Goal: Task Accomplishment & Management: Manage account settings

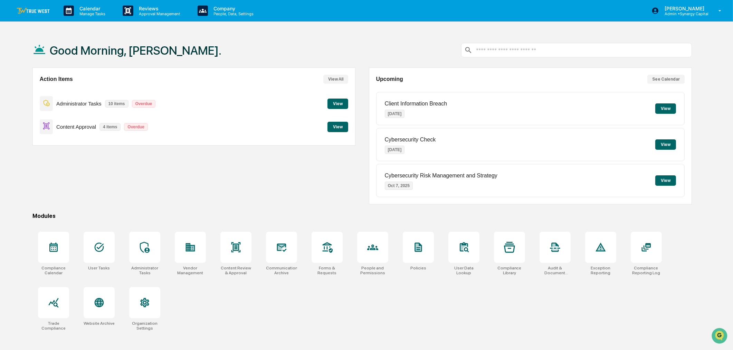
click at [668, 106] on button "View" at bounding box center [665, 108] width 21 height 10
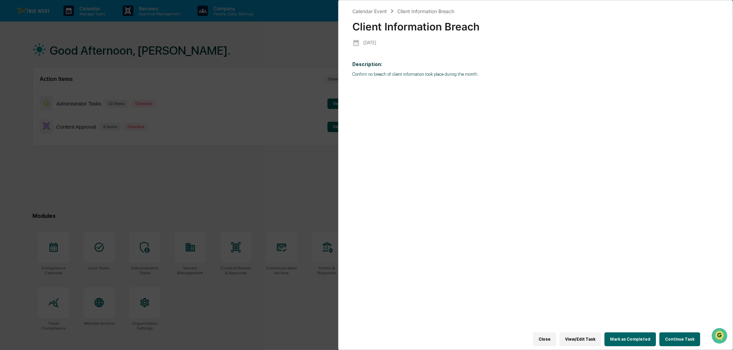
click at [682, 335] on button "Continue Task" at bounding box center [679, 339] width 41 height 14
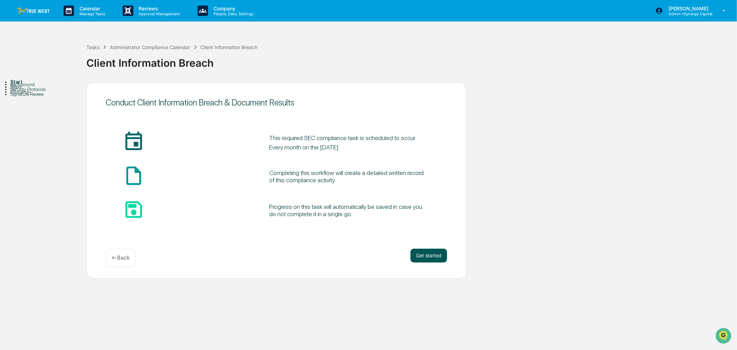
click at [424, 254] on button "Get started" at bounding box center [428, 255] width 37 height 14
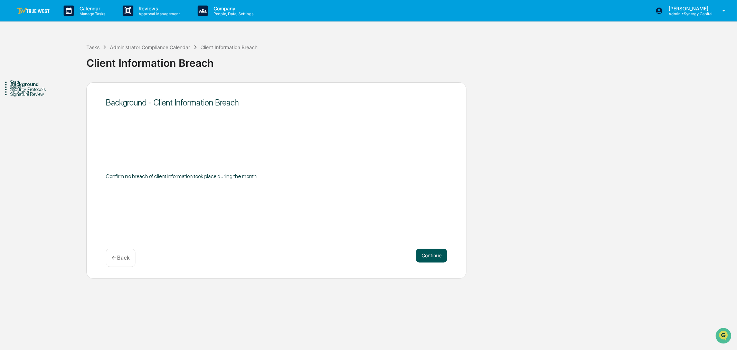
click at [426, 254] on button "Continue" at bounding box center [431, 255] width 31 height 14
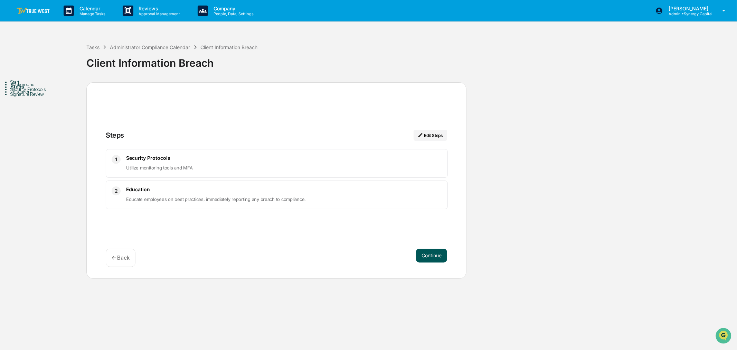
click at [426, 254] on button "Continue" at bounding box center [431, 255] width 31 height 14
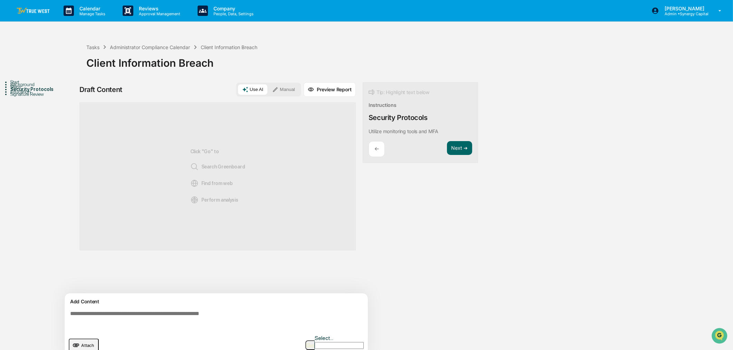
click at [287, 88] on button "Manual" at bounding box center [283, 89] width 31 height 10
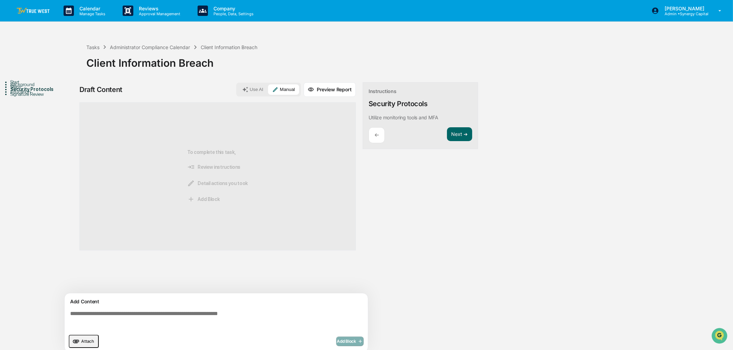
click at [251, 323] on textarea at bounding box center [217, 319] width 301 height 25
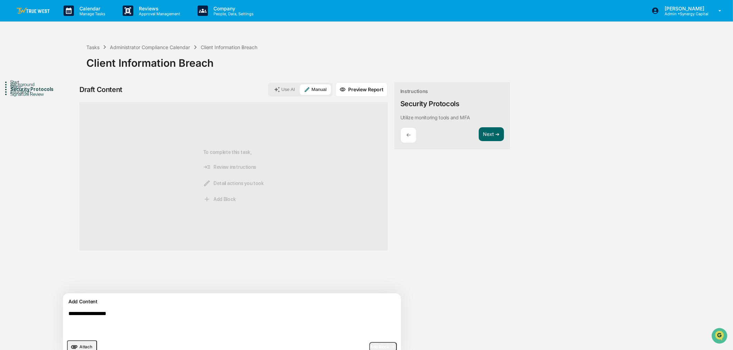
type textarea "**********"
click at [370, 345] on span "Add Block" at bounding box center [383, 347] width 26 height 6
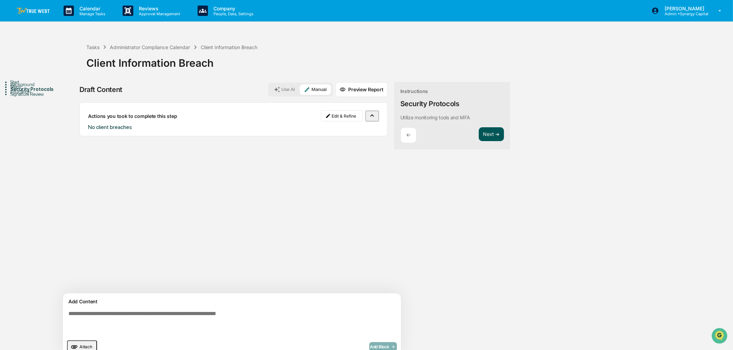
click at [479, 130] on button "Next ➔" at bounding box center [491, 134] width 25 height 14
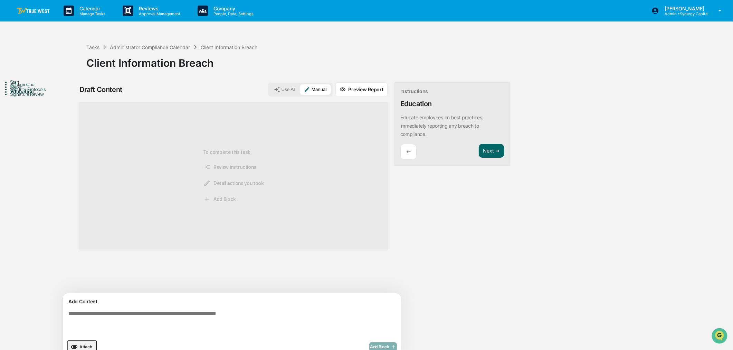
click at [267, 312] on textarea at bounding box center [216, 322] width 301 height 30
type textarea "**********"
click at [370, 344] on span "Add Block" at bounding box center [383, 347] width 26 height 6
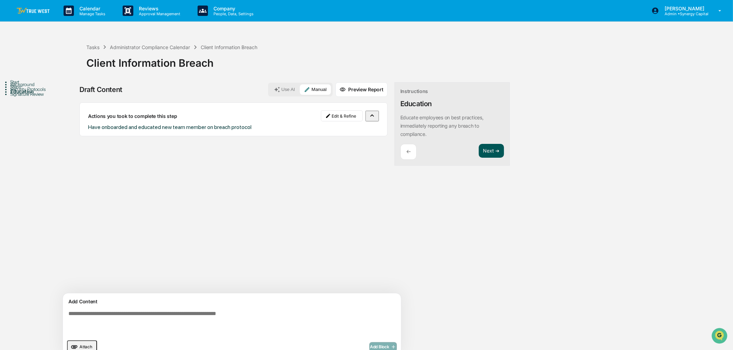
click at [479, 149] on button "Next ➔" at bounding box center [491, 151] width 25 height 14
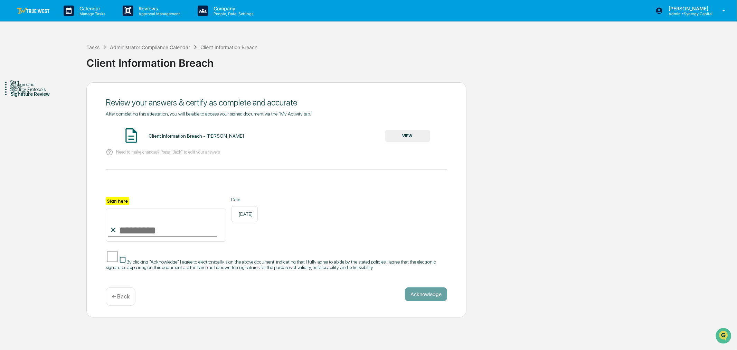
click at [415, 133] on button "VIEW" at bounding box center [407, 136] width 45 height 12
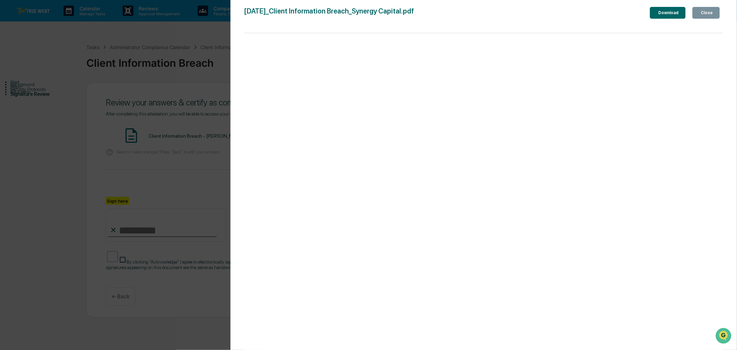
click at [706, 12] on div "Close" at bounding box center [705, 12] width 13 height 5
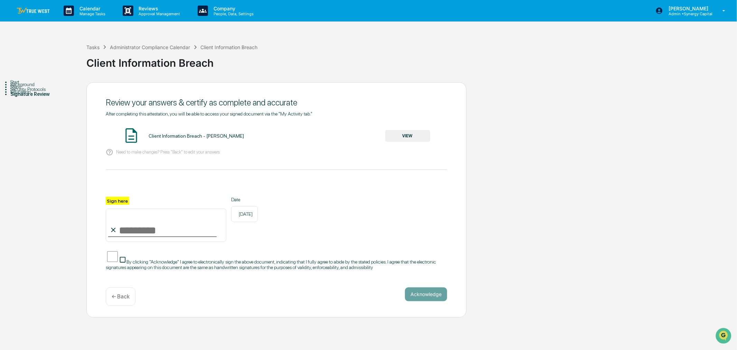
click at [128, 236] on input "Sign here" at bounding box center [166, 224] width 121 height 33
type input "**********"
click at [428, 298] on button "Acknowledge" at bounding box center [426, 294] width 42 height 14
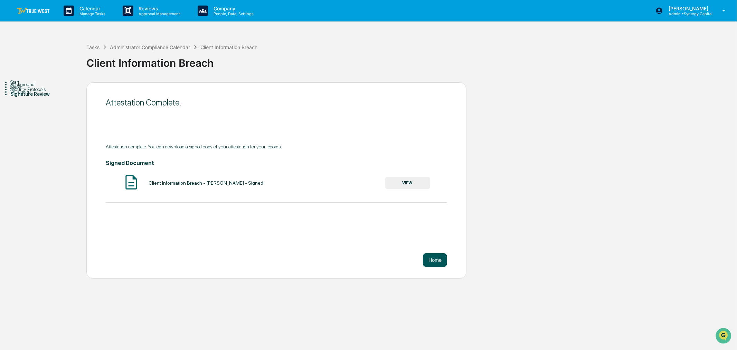
click at [438, 261] on button "Home" at bounding box center [435, 260] width 24 height 14
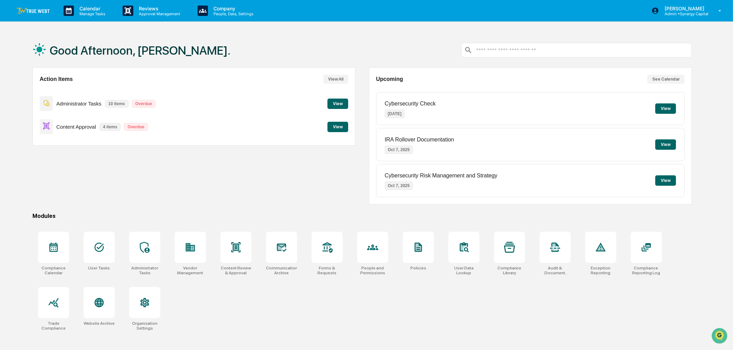
click at [336, 98] on div "Administrator Tasks 10 items Overdue View" at bounding box center [194, 103] width 309 height 23
click at [336, 99] on button "View" at bounding box center [338, 103] width 21 height 10
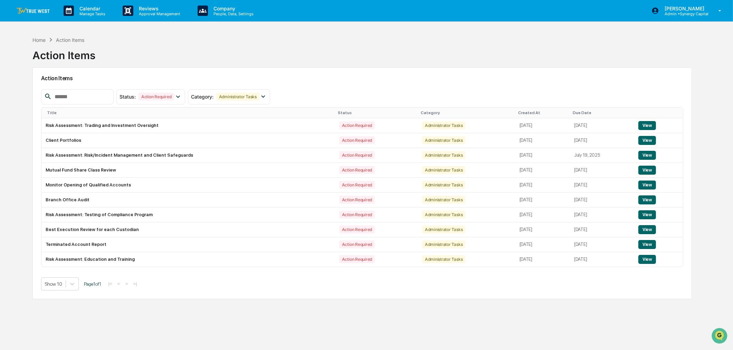
click at [333, 59] on div "Home Action Items Action Items" at bounding box center [362, 50] width 660 height 35
click at [274, 312] on div "Home Action Items Action Items Action Items Status : Action Required Select/Des…" at bounding box center [362, 208] width 681 height 350
click at [649, 228] on button "View" at bounding box center [647, 229] width 18 height 9
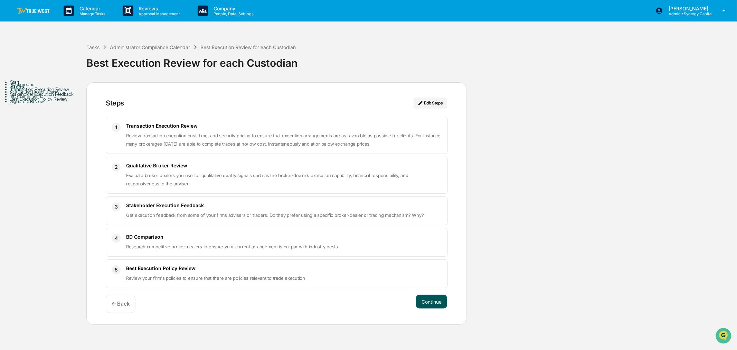
click at [432, 297] on button "Continue" at bounding box center [431, 301] width 31 height 14
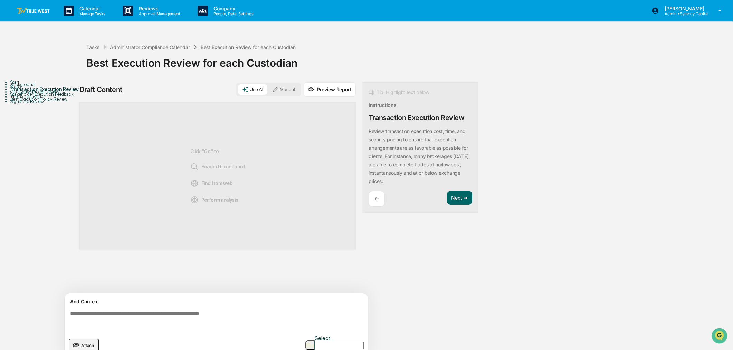
click at [287, 88] on button "Manual" at bounding box center [283, 89] width 31 height 10
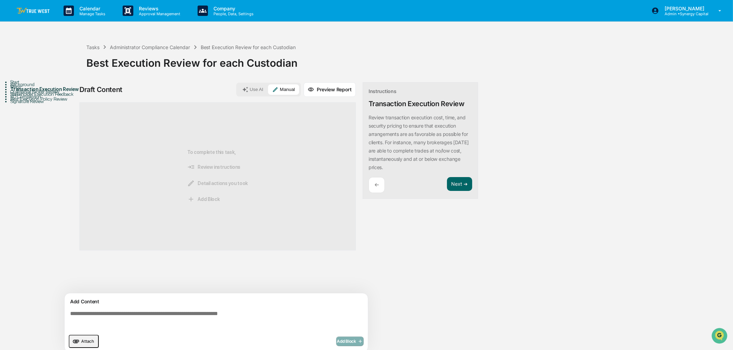
click at [212, 316] on textarea at bounding box center [217, 319] width 301 height 25
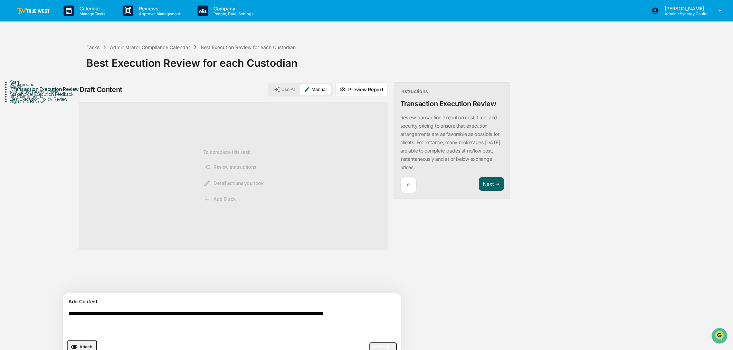
click at [177, 314] on textarea "**********" at bounding box center [216, 322] width 301 height 30
type textarea "**********"
click at [370, 345] on span "Add Block" at bounding box center [383, 347] width 26 height 6
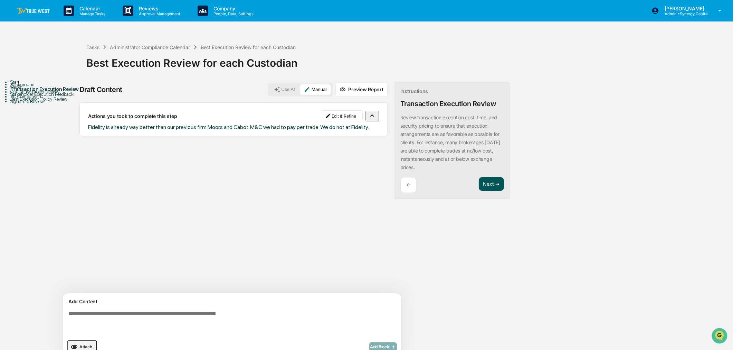
click at [479, 185] on button "Next ➔" at bounding box center [491, 184] width 25 height 14
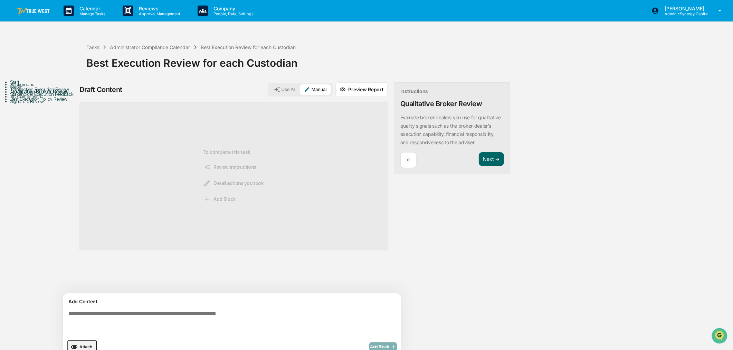
click at [265, 315] on textarea at bounding box center [216, 322] width 301 height 30
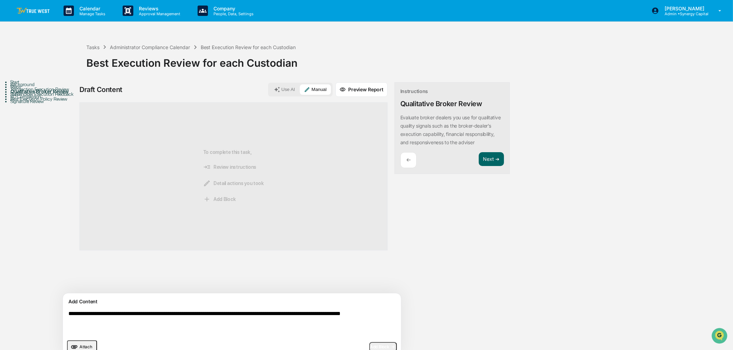
click at [71, 312] on textarea "**********" at bounding box center [216, 322] width 301 height 30
type textarea "**********"
drag, startPoint x: 139, startPoint y: 322, endPoint x: 84, endPoint y: 314, distance: 54.9
click at [56, 310] on div "**********" at bounding box center [366, 221] width 726 height 279
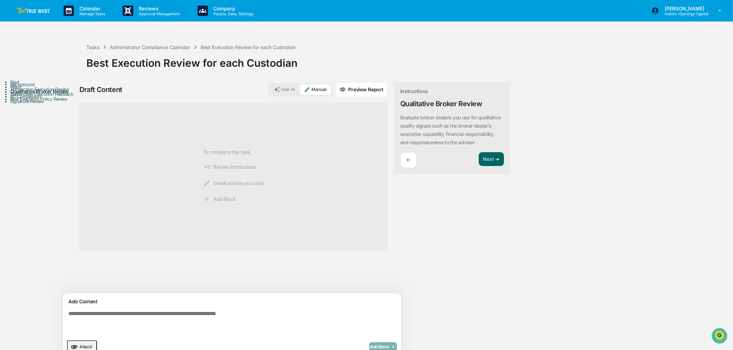
click at [270, 84] on button "Use AI" at bounding box center [284, 89] width 29 height 10
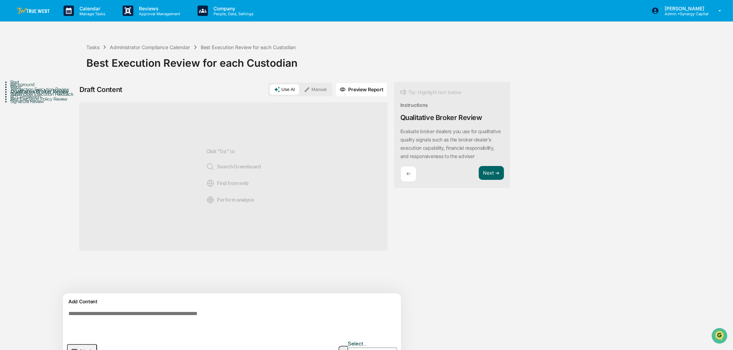
click at [220, 316] on textarea at bounding box center [216, 322] width 301 height 30
type textarea "**********"
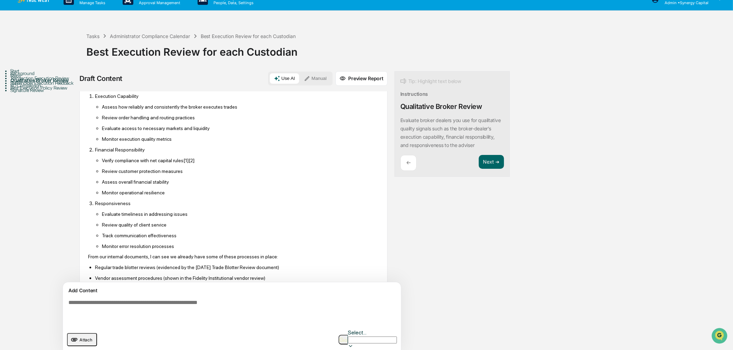
scroll to position [10, 0]
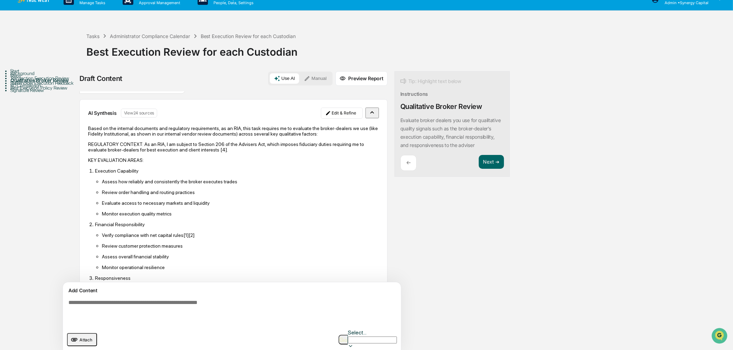
click at [225, 305] on textarea at bounding box center [216, 311] width 301 height 30
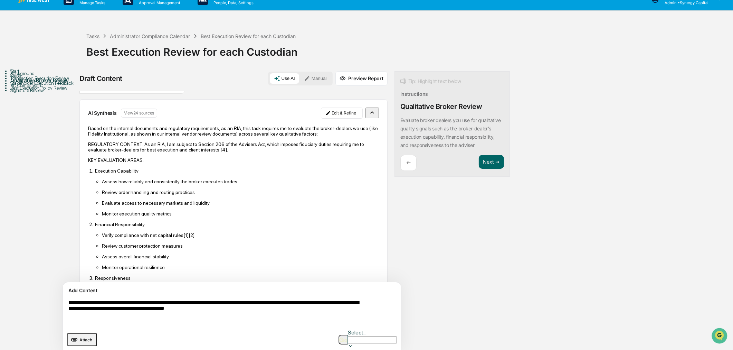
type textarea "**********"
click at [300, 78] on button "Manual" at bounding box center [315, 78] width 31 height 10
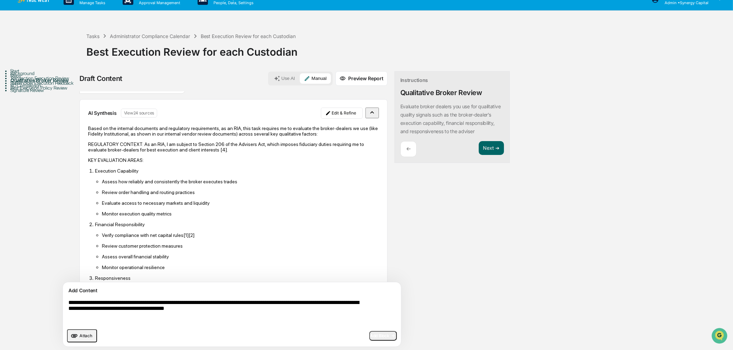
click at [370, 336] on span "Add Block" at bounding box center [383, 336] width 26 height 6
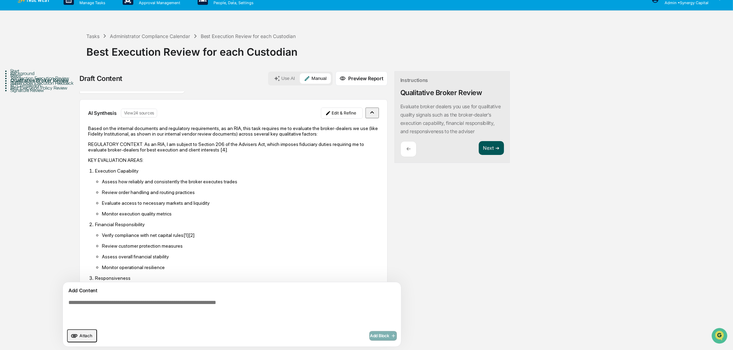
click at [479, 154] on button "Next ➔" at bounding box center [491, 148] width 25 height 14
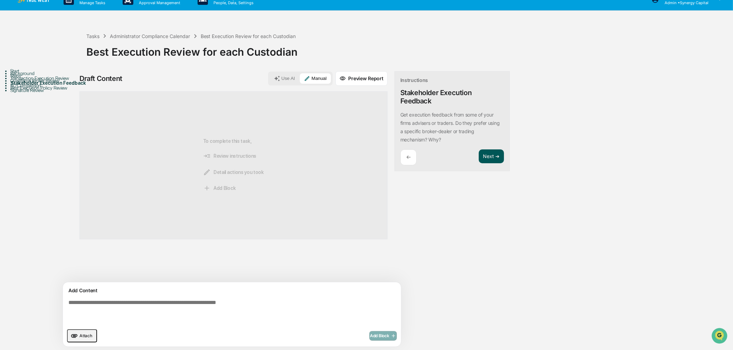
scroll to position [0, 0]
click at [265, 300] on textarea at bounding box center [216, 311] width 301 height 30
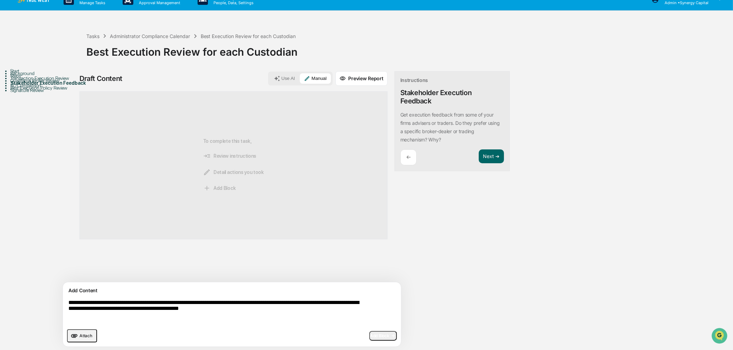
type textarea "**********"
click at [370, 334] on span "Add Block" at bounding box center [383, 336] width 26 height 6
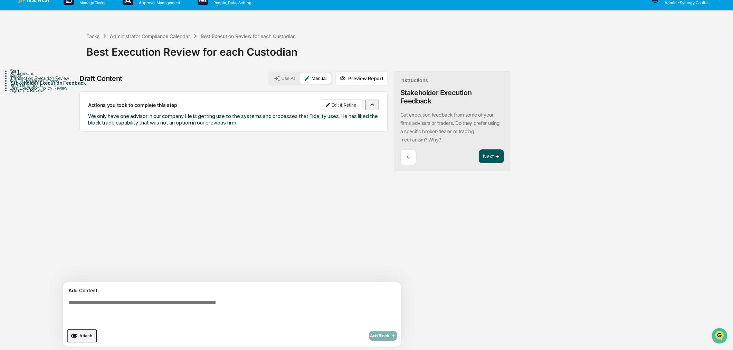
click at [479, 152] on button "Next ➔" at bounding box center [491, 156] width 25 height 14
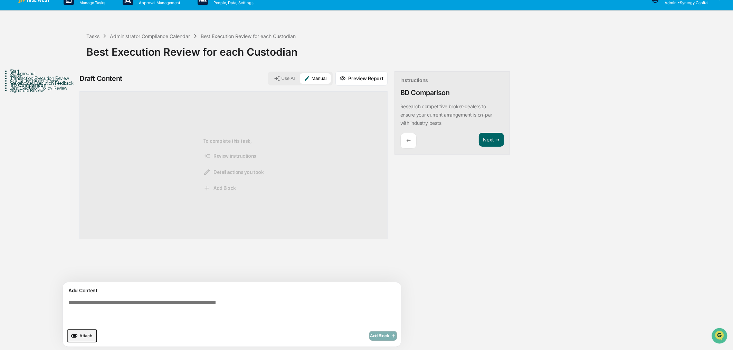
click at [271, 298] on textarea at bounding box center [216, 311] width 301 height 30
paste textarea "**********"
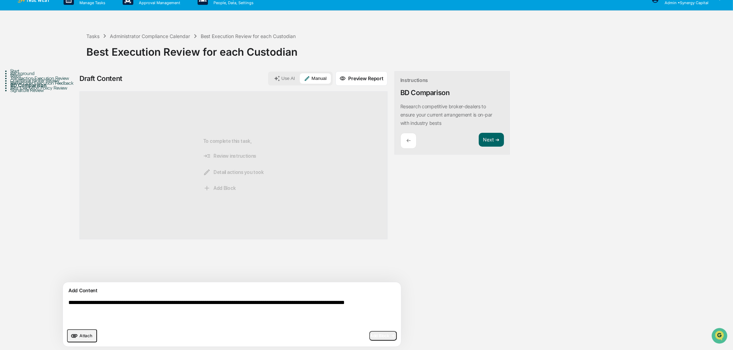
type textarea "**********"
click at [369, 331] on button "Add Block" at bounding box center [383, 336] width 28 height 10
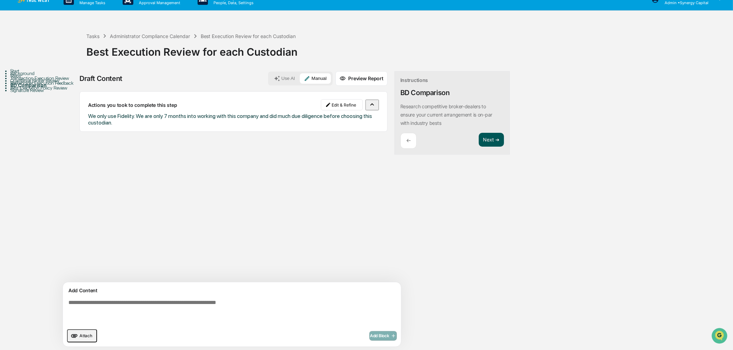
click at [479, 139] on button "Next ➔" at bounding box center [491, 140] width 25 height 14
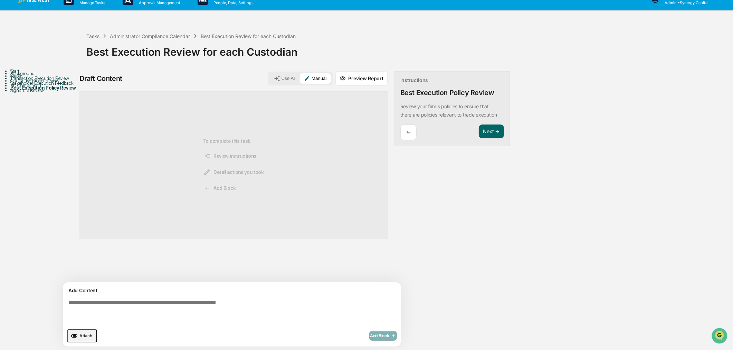
click at [235, 305] on textarea at bounding box center [216, 311] width 301 height 30
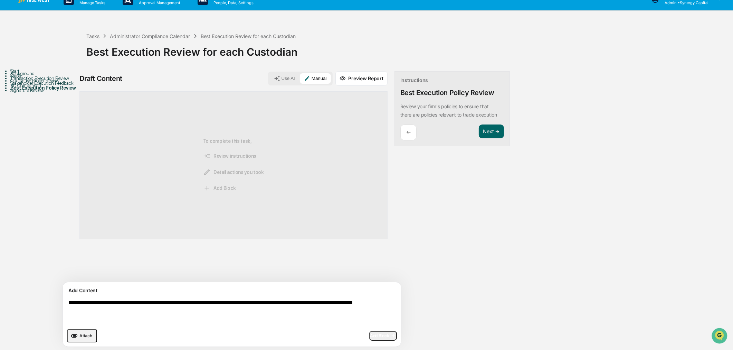
type textarea "**********"
click at [370, 333] on span "Add Block" at bounding box center [383, 336] width 26 height 6
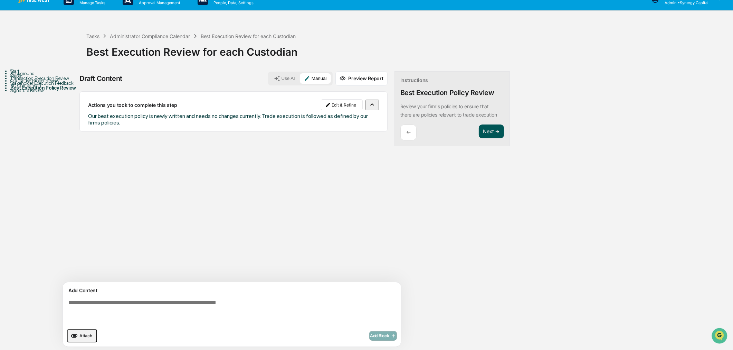
click at [479, 127] on button "Next ➔" at bounding box center [491, 131] width 25 height 14
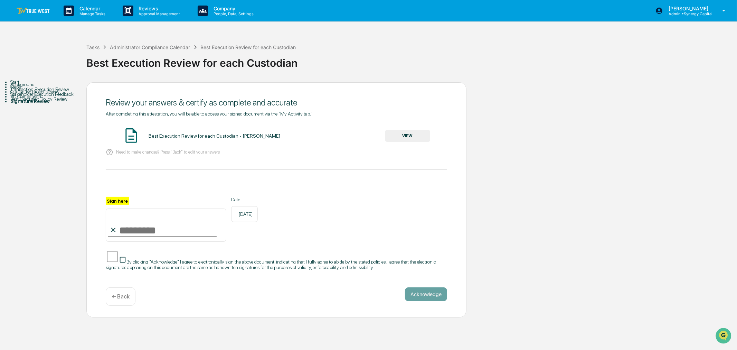
click at [404, 139] on button "VIEW" at bounding box center [407, 136] width 45 height 12
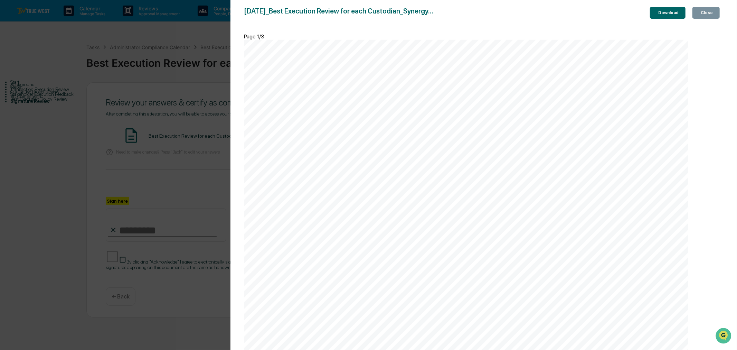
click at [708, 12] on div "Close" at bounding box center [705, 12] width 13 height 5
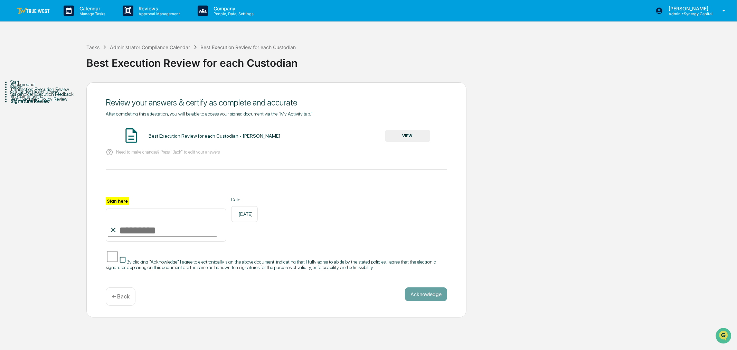
click at [129, 236] on input "Sign here" at bounding box center [166, 224] width 121 height 33
type input "**********"
click at [432, 299] on button "Acknowledge" at bounding box center [426, 294] width 42 height 14
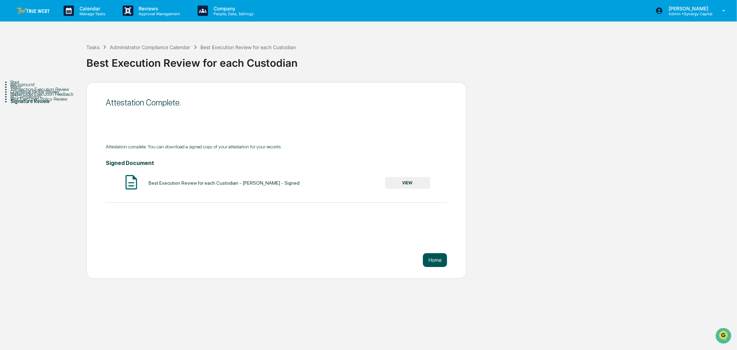
click at [434, 257] on button "Home" at bounding box center [435, 260] width 24 height 14
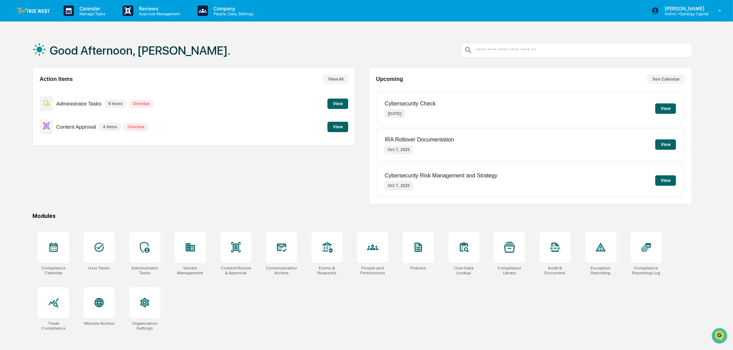
click at [337, 102] on button "View" at bounding box center [338, 103] width 21 height 10
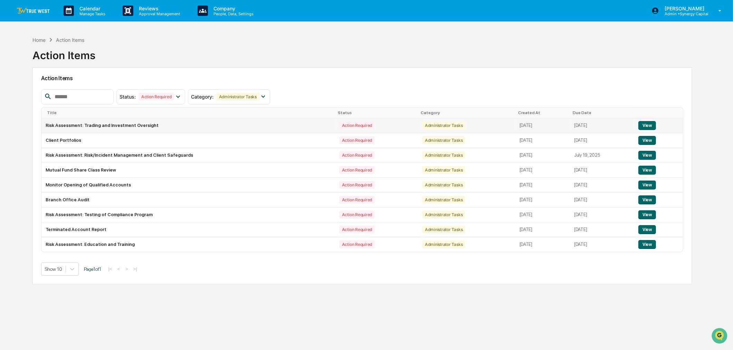
click at [648, 125] on button "View" at bounding box center [647, 125] width 18 height 9
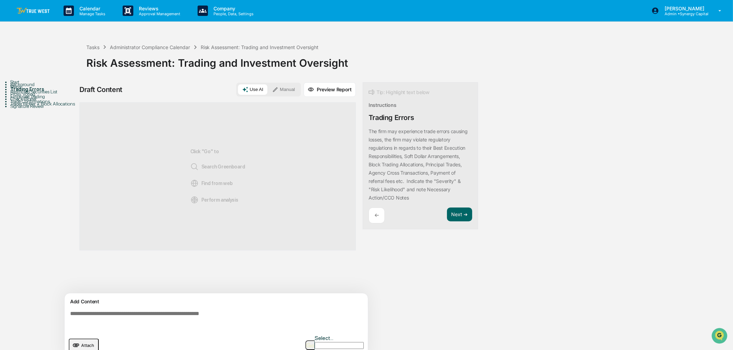
click at [225, 316] on textarea at bounding box center [217, 319] width 301 height 25
click at [294, 88] on button "Manual" at bounding box center [283, 89] width 31 height 10
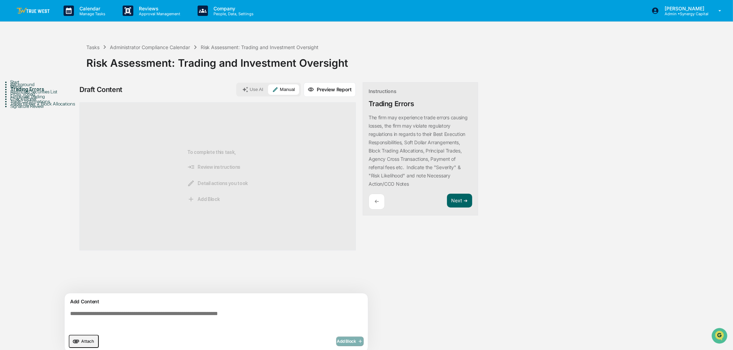
click at [231, 316] on textarea at bounding box center [217, 319] width 301 height 25
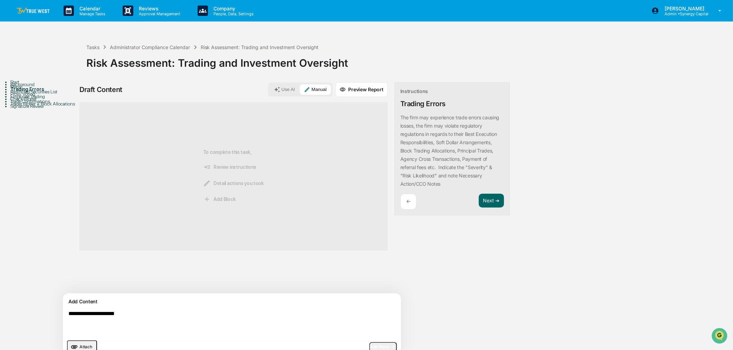
type textarea "**********"
click at [370, 346] on span "Add Block" at bounding box center [383, 347] width 26 height 6
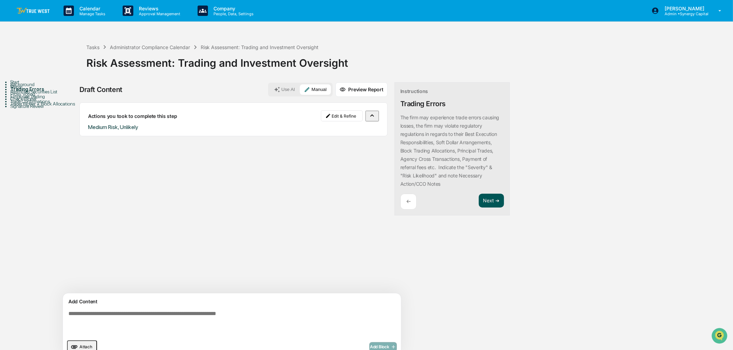
click at [479, 201] on button "Next ➔" at bounding box center [491, 200] width 25 height 14
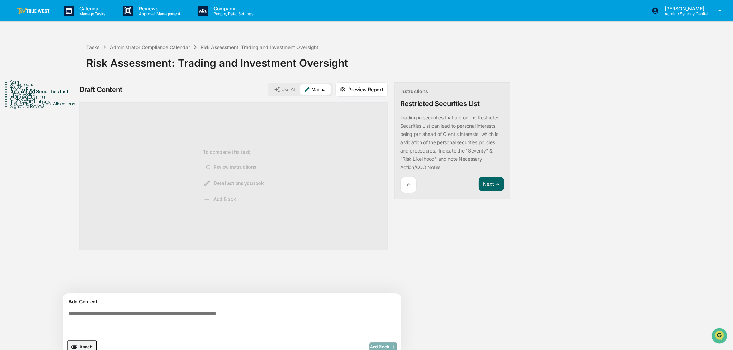
click at [275, 310] on textarea at bounding box center [216, 322] width 301 height 30
click at [92, 313] on textarea "**********" at bounding box center [216, 322] width 301 height 30
type textarea "**********"
click at [369, 342] on button "Add Block" at bounding box center [383, 347] width 28 height 10
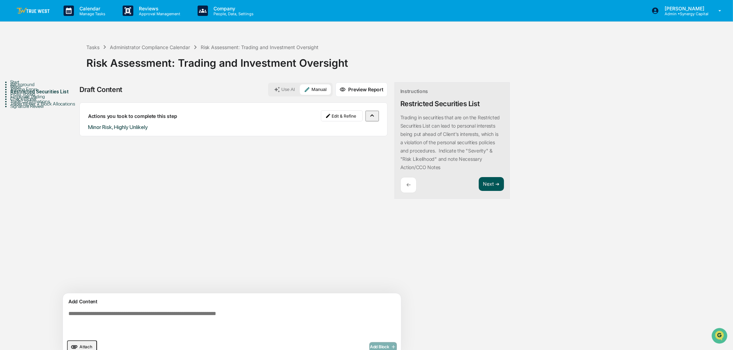
click at [479, 180] on button "Next ➔" at bounding box center [491, 184] width 25 height 14
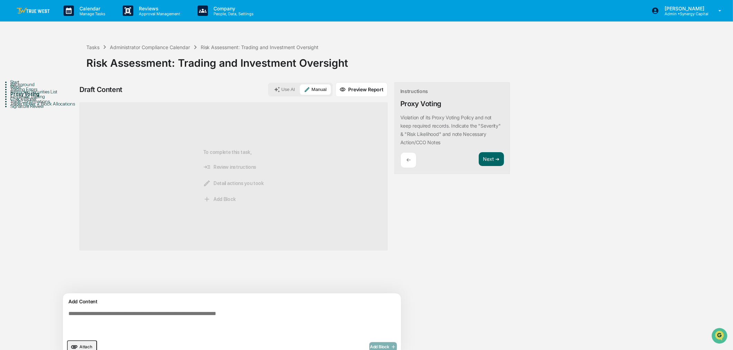
click at [243, 320] on textarea at bounding box center [216, 322] width 301 height 30
type textarea "**********"
click at [370, 346] on span "Add Block" at bounding box center [383, 347] width 26 height 6
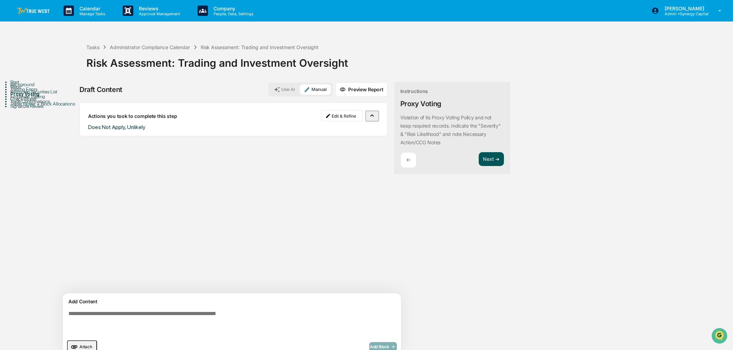
click at [479, 157] on button "Next ➔" at bounding box center [491, 159] width 25 height 14
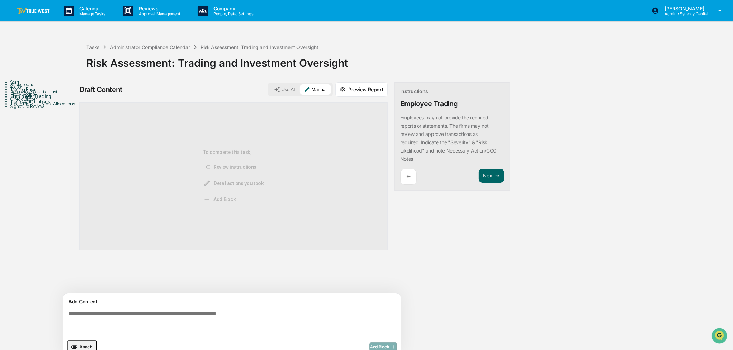
click at [257, 319] on textarea at bounding box center [216, 322] width 301 height 30
click at [180, 316] on textarea at bounding box center [216, 322] width 301 height 30
click at [81, 314] on textarea "**********" at bounding box center [216, 322] width 301 height 30
type textarea "**********"
click at [370, 344] on span "Add Block" at bounding box center [383, 347] width 26 height 6
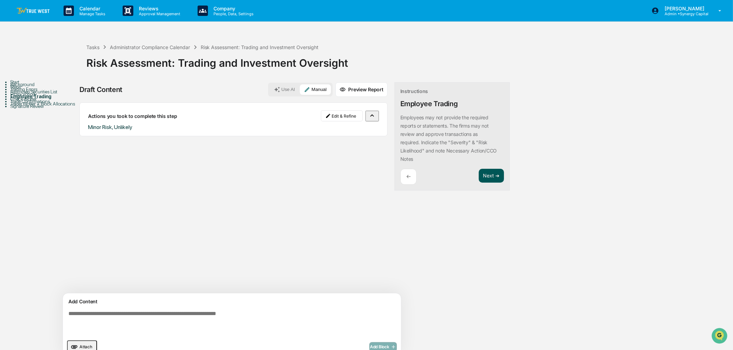
click at [479, 171] on button "Next ➔" at bounding box center [491, 176] width 25 height 14
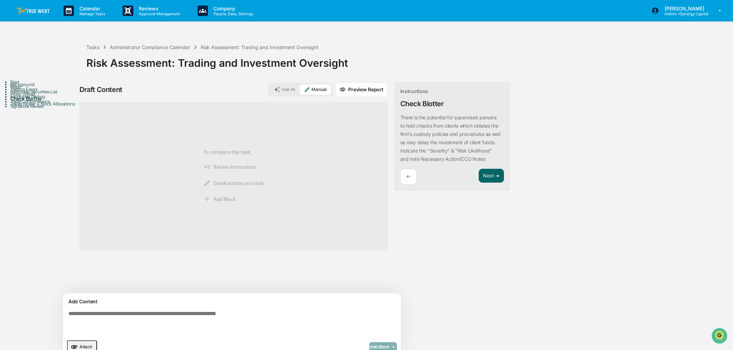
click at [253, 323] on textarea at bounding box center [216, 322] width 301 height 30
click at [160, 305] on div "Add Content" at bounding box center [232, 301] width 330 height 8
click at [91, 312] on textarea "**********" at bounding box center [216, 322] width 301 height 30
type textarea "**********"
click at [370, 344] on span "Add Block" at bounding box center [383, 347] width 26 height 6
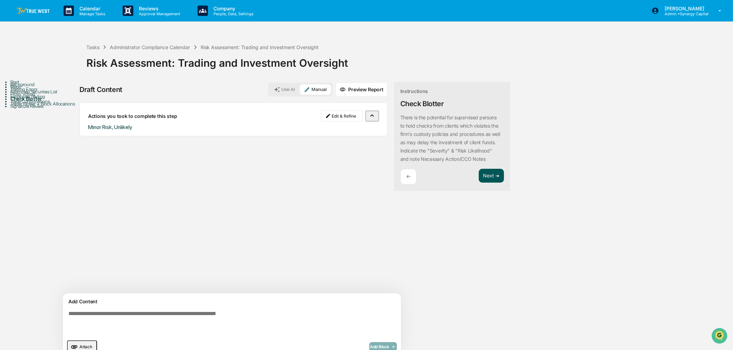
click at [479, 180] on button "Next ➔" at bounding box center [491, 176] width 25 height 14
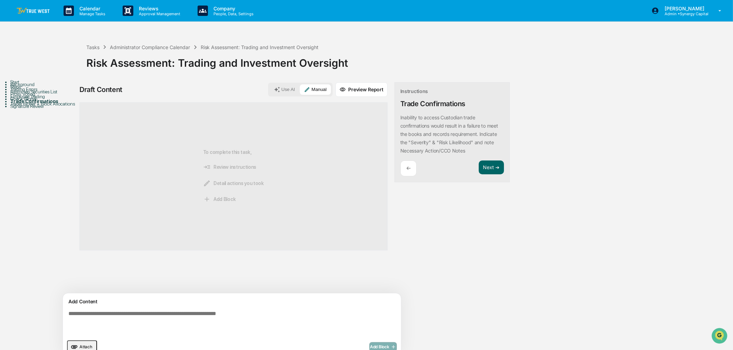
click at [258, 321] on textarea at bounding box center [216, 322] width 301 height 30
type textarea "**********"
click at [389, 344] on icon "button" at bounding box center [392, 347] width 7 height 6
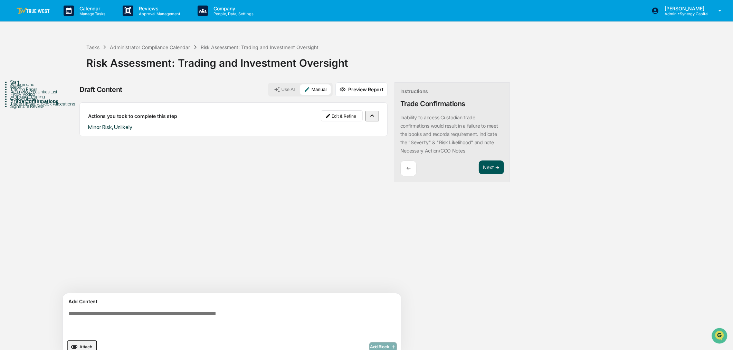
click at [479, 167] on button "Next ➔" at bounding box center [491, 167] width 25 height 14
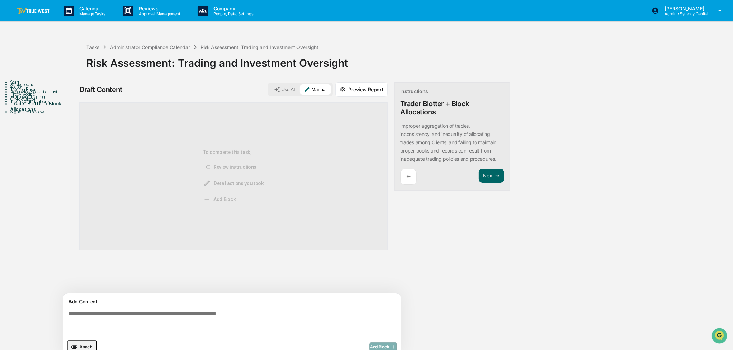
click at [281, 317] on textarea at bounding box center [216, 322] width 301 height 30
click at [138, 320] on textarea at bounding box center [216, 322] width 301 height 30
type textarea "**********"
click at [370, 345] on span "Add Block" at bounding box center [383, 347] width 26 height 6
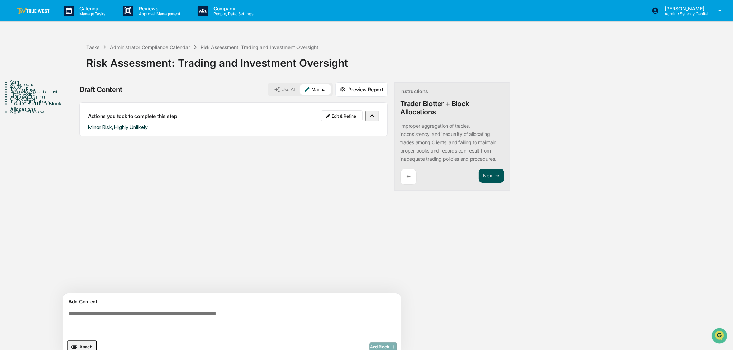
click at [479, 174] on button "Next ➔" at bounding box center [491, 176] width 25 height 14
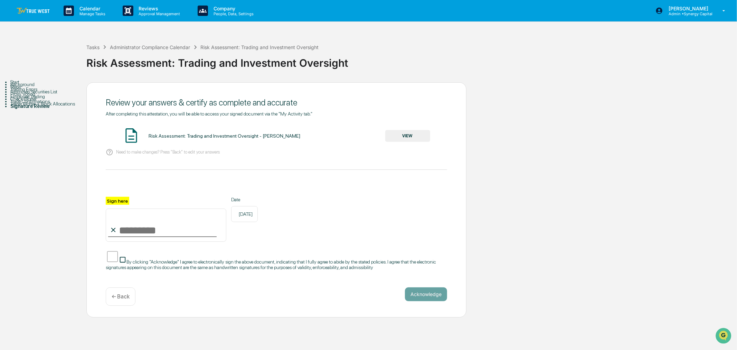
click at [398, 138] on button "VIEW" at bounding box center [407, 136] width 45 height 12
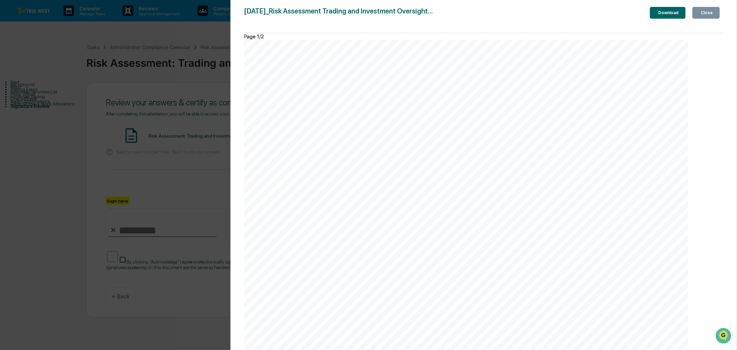
click at [704, 12] on div "Close" at bounding box center [705, 12] width 13 height 5
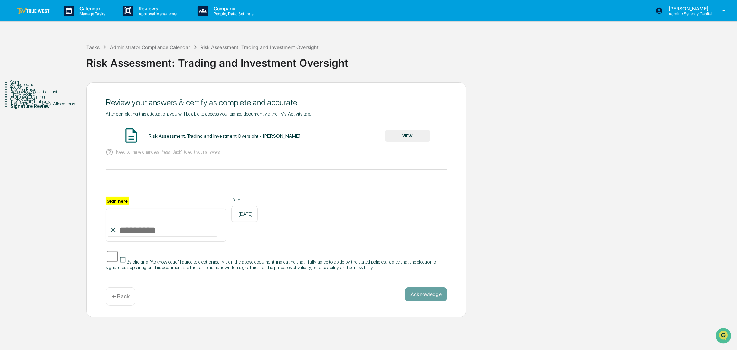
click at [154, 235] on input "Sign here" at bounding box center [166, 224] width 121 height 33
type input "**********"
click at [436, 298] on button "Acknowledge" at bounding box center [426, 294] width 42 height 14
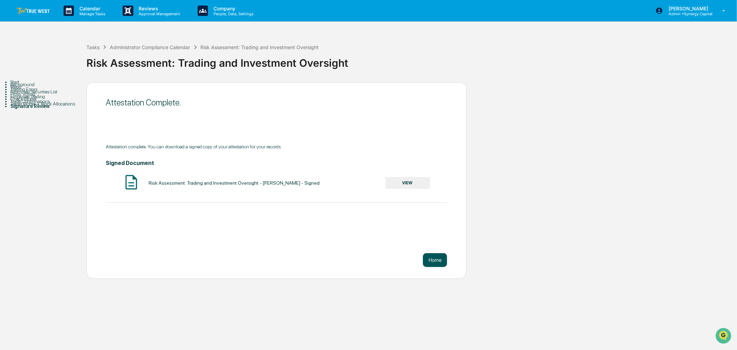
click at [437, 259] on button "Home" at bounding box center [435, 260] width 24 height 14
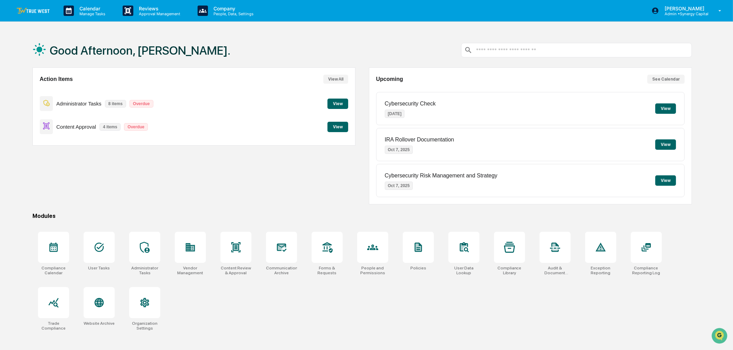
click at [340, 99] on button "View" at bounding box center [338, 103] width 21 height 10
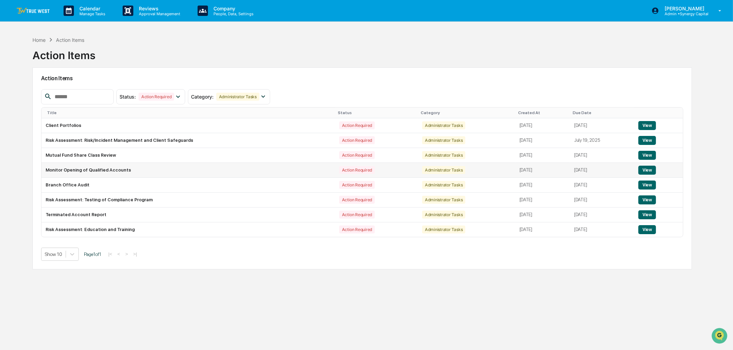
click at [645, 168] on button "View" at bounding box center [647, 169] width 18 height 9
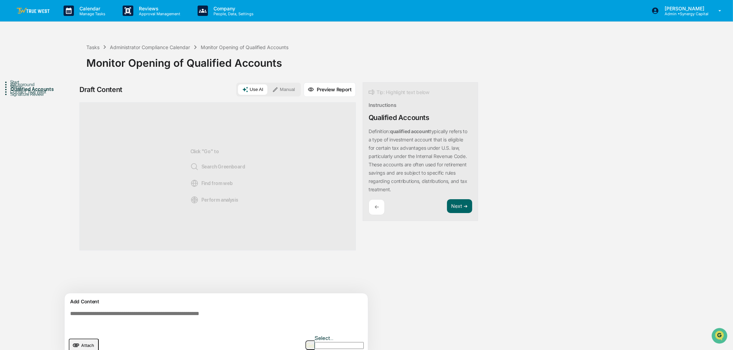
click at [377, 202] on div "←" at bounding box center [377, 207] width 16 height 16
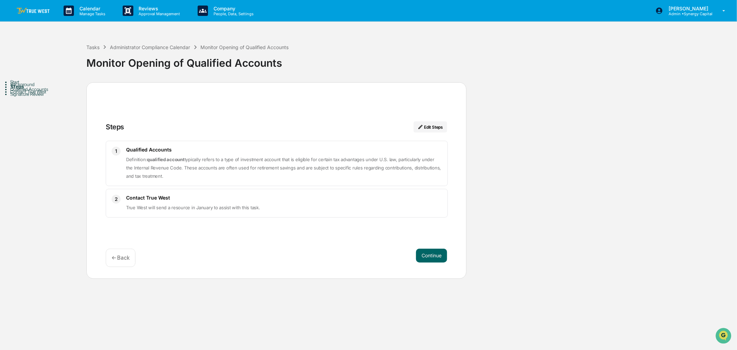
click at [31, 8] on img at bounding box center [33, 11] width 33 height 7
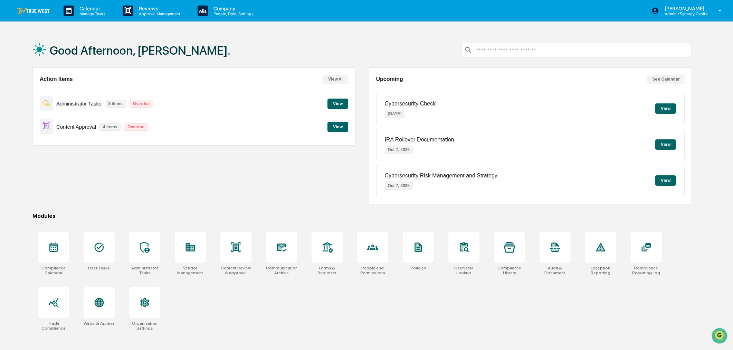
click at [345, 102] on button "View" at bounding box center [338, 103] width 21 height 10
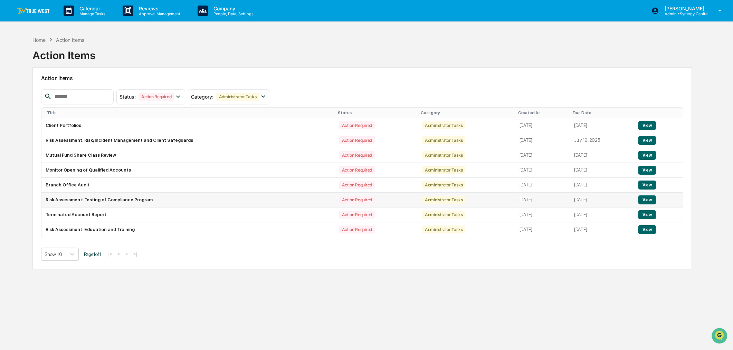
click at [652, 200] on button "View" at bounding box center [647, 199] width 18 height 9
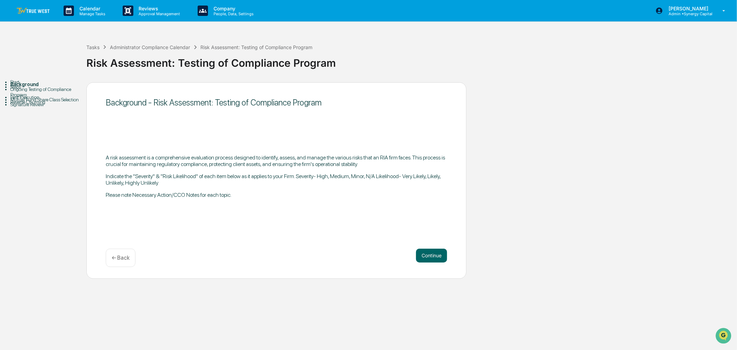
click at [33, 6] on link at bounding box center [37, 10] width 41 height 21
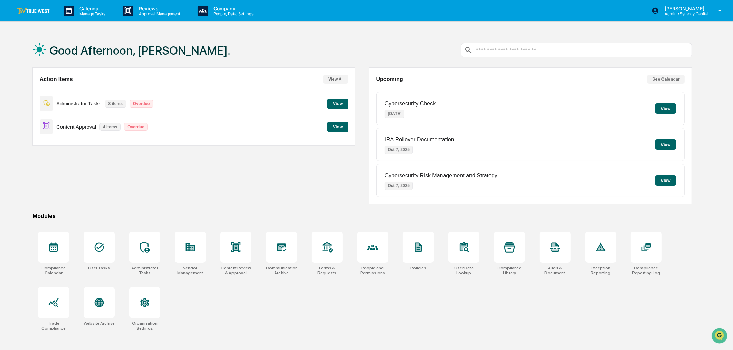
click at [339, 103] on button "View" at bounding box center [338, 103] width 21 height 10
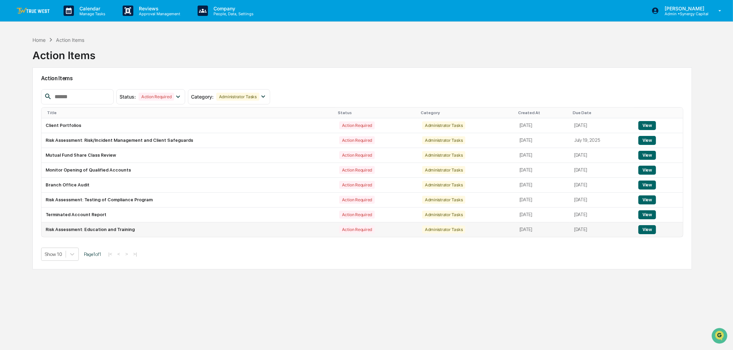
click at [651, 229] on button "View" at bounding box center [647, 229] width 18 height 9
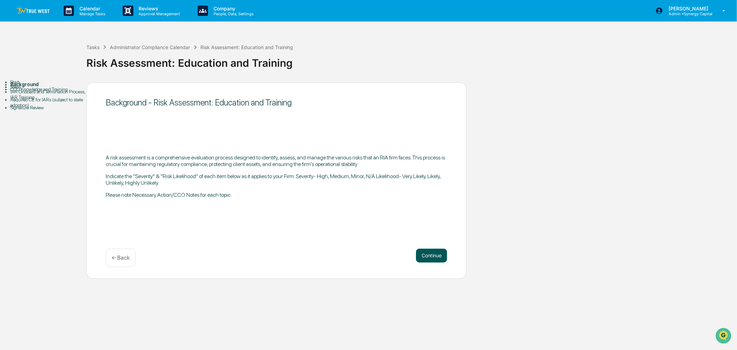
click at [440, 254] on button "Continue" at bounding box center [431, 255] width 31 height 14
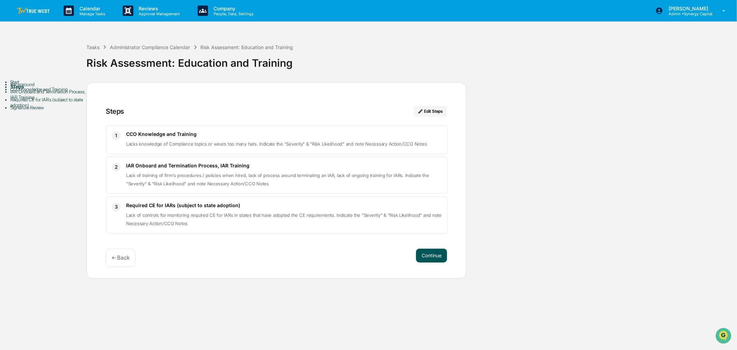
click at [436, 258] on button "Continue" at bounding box center [431, 255] width 31 height 14
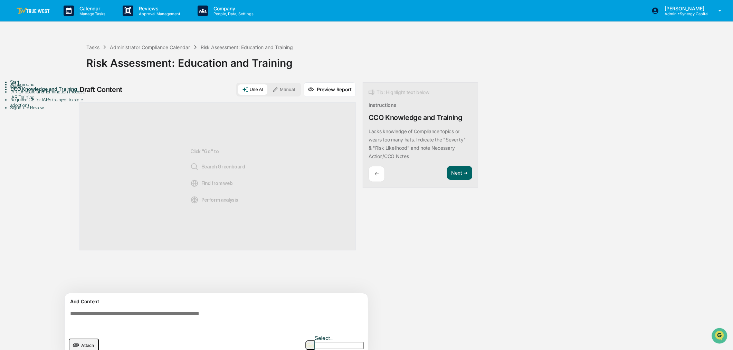
click at [163, 313] on textarea at bounding box center [217, 319] width 301 height 25
click at [283, 88] on button "Manual" at bounding box center [283, 89] width 31 height 10
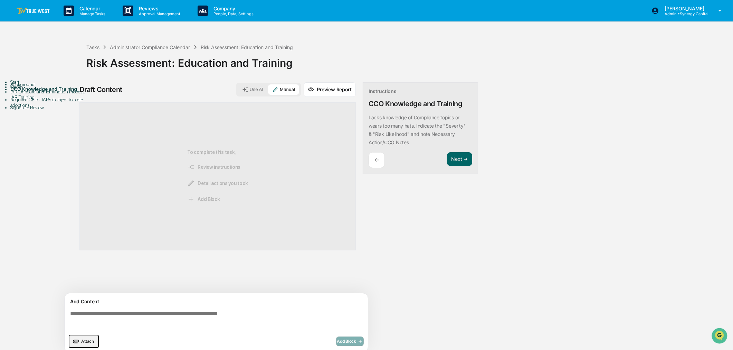
click at [162, 320] on textarea at bounding box center [217, 319] width 301 height 25
click at [111, 316] on textarea at bounding box center [217, 319] width 301 height 25
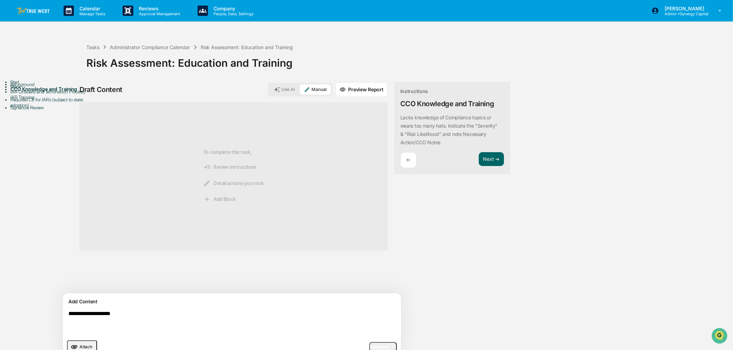
type textarea "**********"
click at [370, 345] on span "Add Block" at bounding box center [383, 347] width 26 height 6
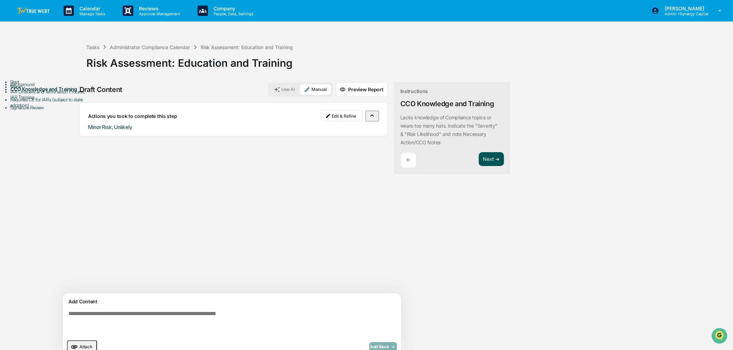
click at [479, 159] on button "Next ➔" at bounding box center [491, 159] width 25 height 14
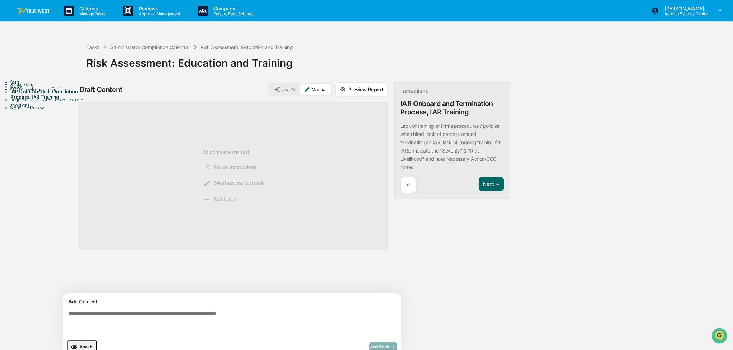
click at [175, 314] on textarea at bounding box center [216, 322] width 301 height 30
type textarea "**********"
click at [389, 345] on icon "button" at bounding box center [392, 347] width 7 height 6
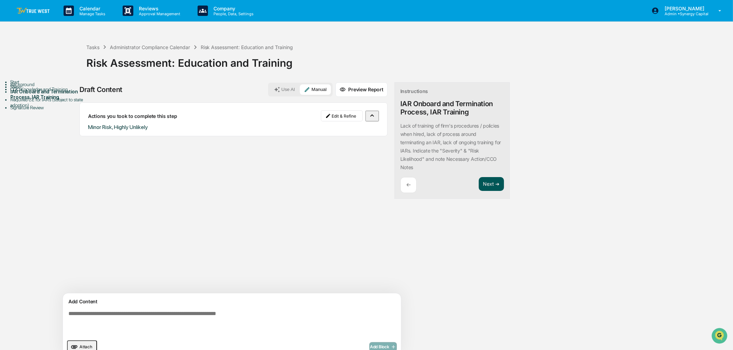
click at [479, 183] on button "Next ➔" at bounding box center [491, 184] width 25 height 14
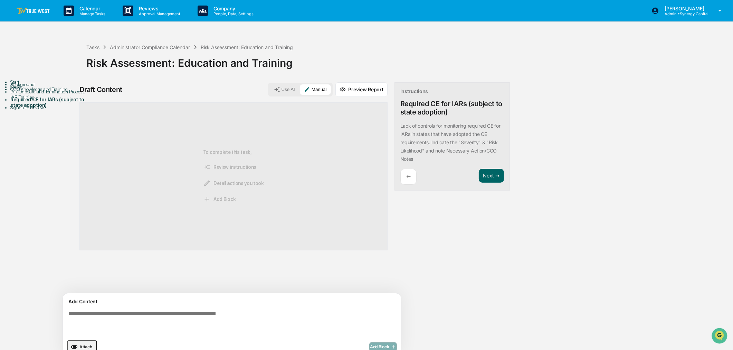
click at [232, 320] on textarea at bounding box center [216, 322] width 301 height 30
type textarea "**********"
click at [370, 344] on span "Add Block" at bounding box center [383, 347] width 26 height 6
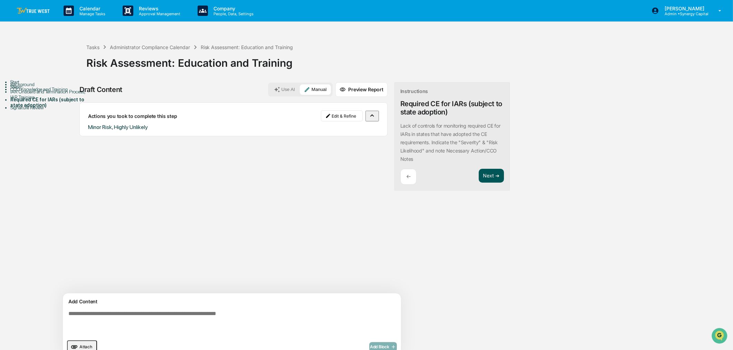
click at [479, 174] on button "Next ➔" at bounding box center [491, 176] width 25 height 14
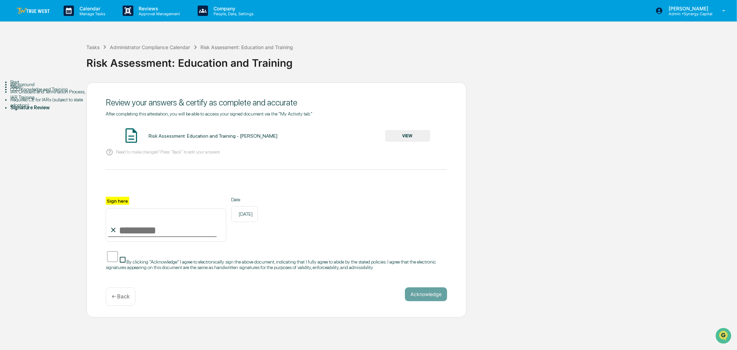
click at [412, 135] on button "VIEW" at bounding box center [407, 136] width 45 height 12
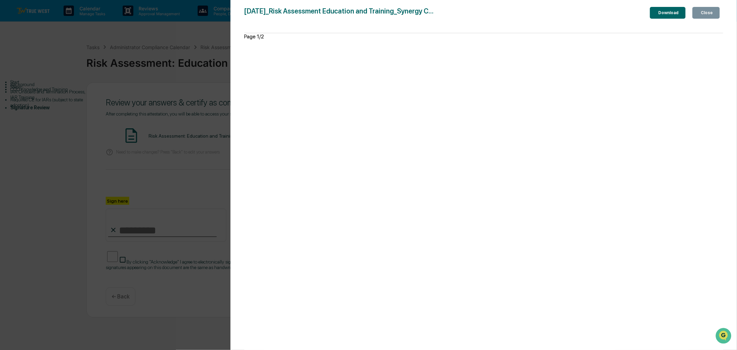
click at [702, 10] on button "Close" at bounding box center [705, 13] width 27 height 12
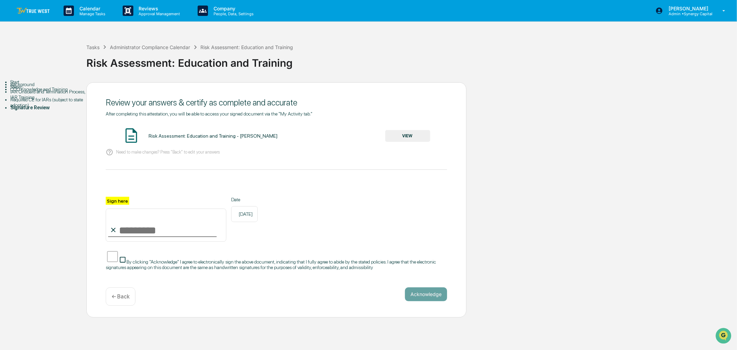
click at [175, 227] on input "Sign here" at bounding box center [166, 224] width 121 height 33
type input "**********"
click at [438, 298] on button "Acknowledge" at bounding box center [426, 294] width 42 height 14
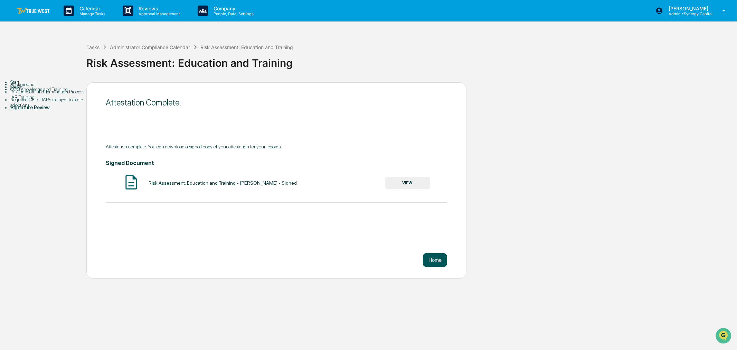
click at [437, 259] on button "Home" at bounding box center [435, 260] width 24 height 14
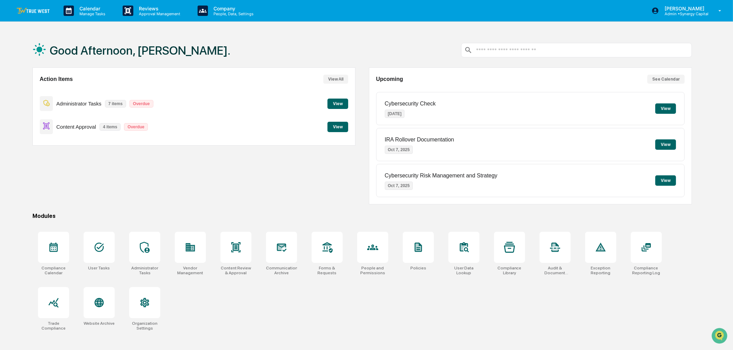
click at [335, 103] on button "View" at bounding box center [338, 103] width 21 height 10
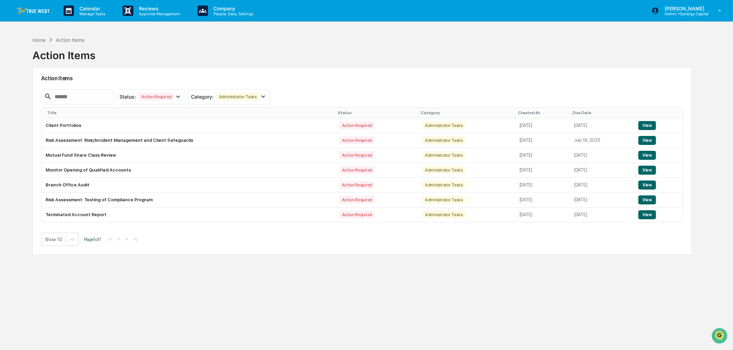
drag, startPoint x: 452, startPoint y: 303, endPoint x: 467, endPoint y: 295, distance: 17.2
click at [452, 303] on div "Home Action Items Action Items Action Items Status : Action Required Select/Des…" at bounding box center [362, 208] width 681 height 350
click at [395, 292] on div "Home Action Items Action Items Action Items Status : Action Required Select/Des…" at bounding box center [362, 208] width 681 height 350
click at [646, 123] on button "View" at bounding box center [647, 125] width 18 height 9
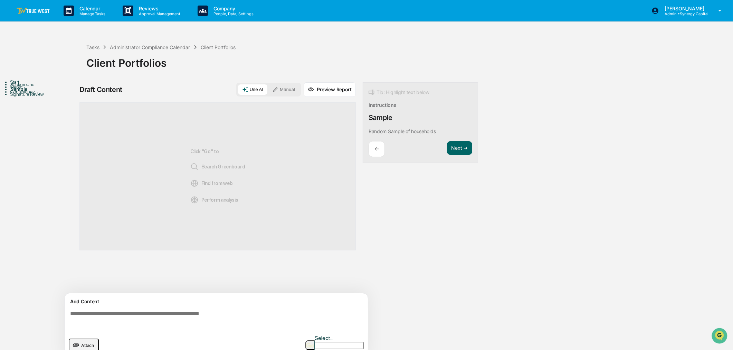
click at [28, 11] on img at bounding box center [33, 11] width 33 height 7
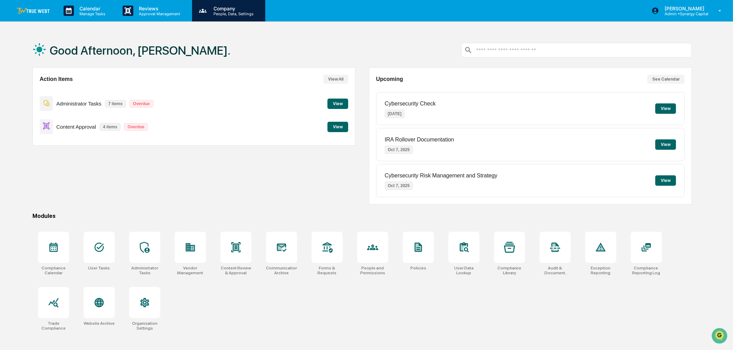
click at [227, 14] on p "People, Data, Settings" at bounding box center [232, 13] width 49 height 5
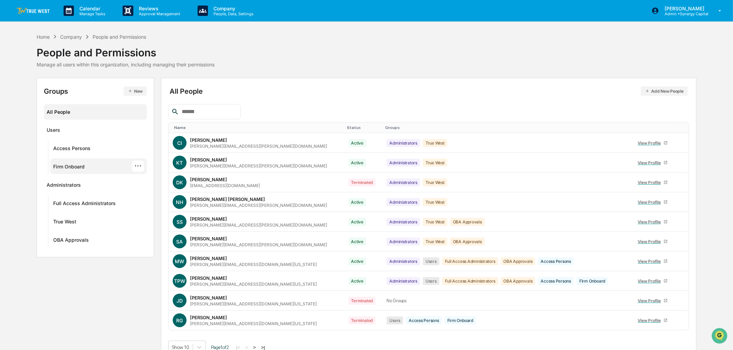
click at [70, 163] on div "Firm Onboard" at bounding box center [68, 167] width 31 height 8
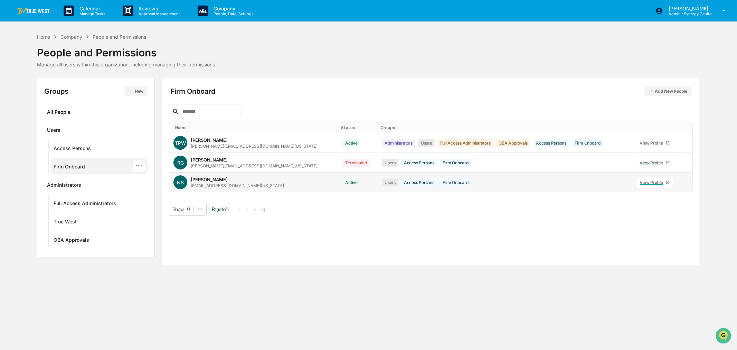
click at [645, 180] on div "View Profile" at bounding box center [653, 182] width 26 height 5
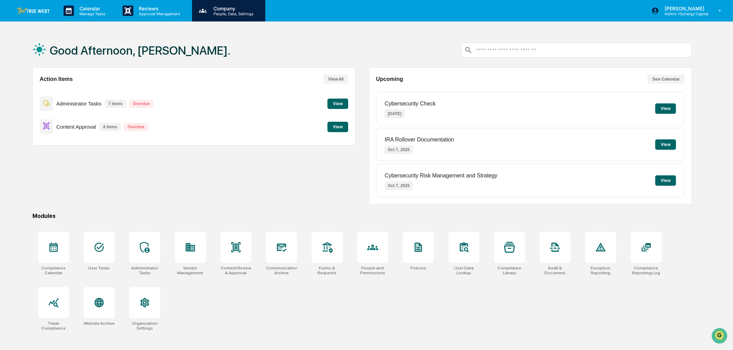
click at [220, 10] on p "Company" at bounding box center [232, 9] width 49 height 6
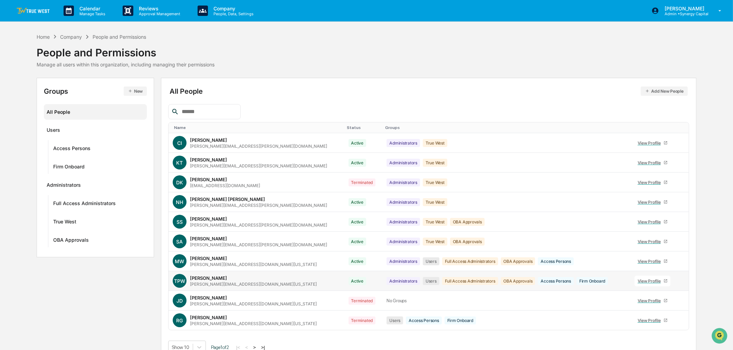
click at [244, 282] on div "tracy@synergy-colorado.com" at bounding box center [253, 283] width 127 height 5
click at [644, 282] on div "View Profile" at bounding box center [651, 280] width 26 height 5
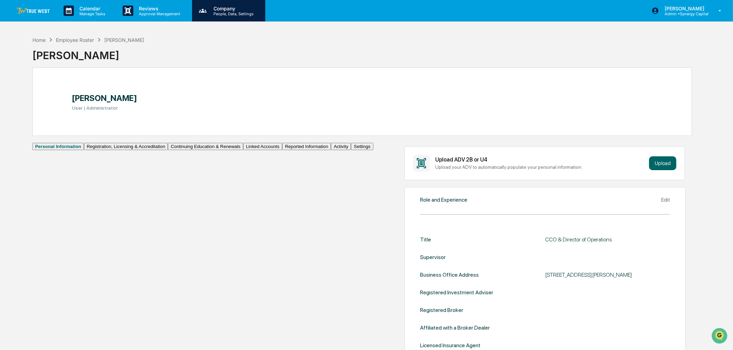
click at [232, 6] on p "Company" at bounding box center [232, 9] width 49 height 6
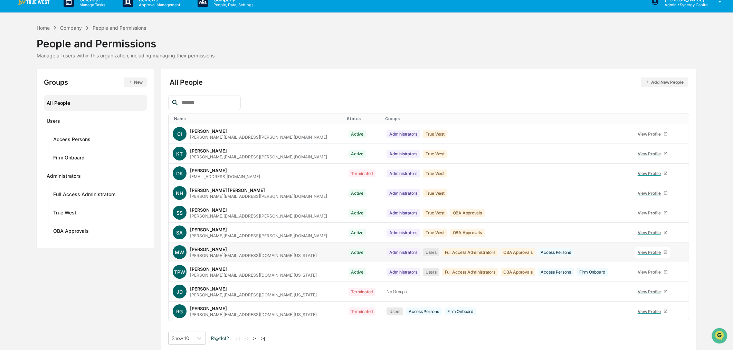
scroll to position [11, 0]
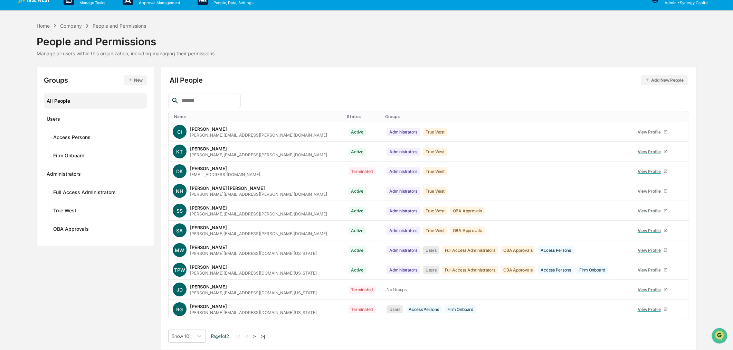
click at [257, 334] on button ">" at bounding box center [254, 336] width 7 height 6
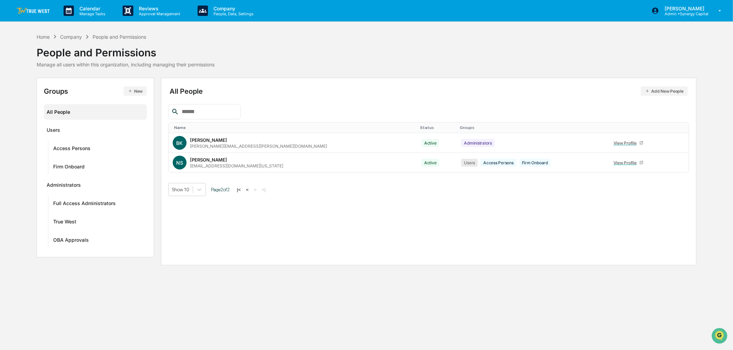
scroll to position [0, 0]
click at [617, 162] on div "View Profile" at bounding box center [630, 162] width 26 height 5
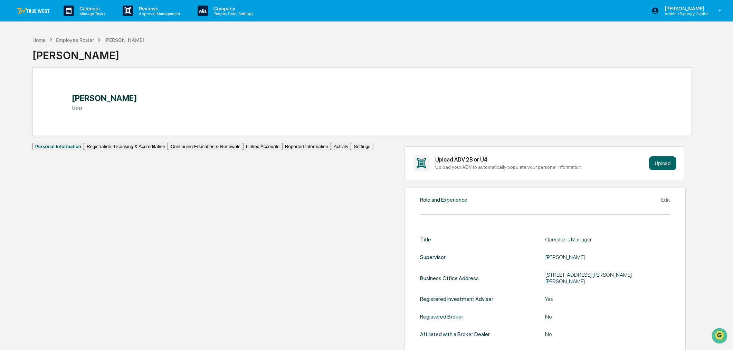
scroll to position [38, 0]
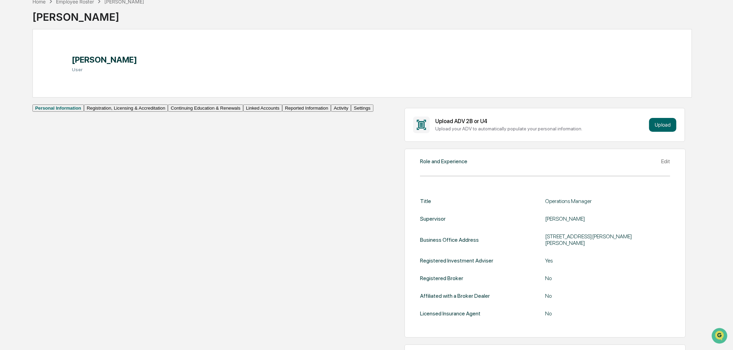
click at [661, 164] on div "Edit" at bounding box center [665, 161] width 9 height 7
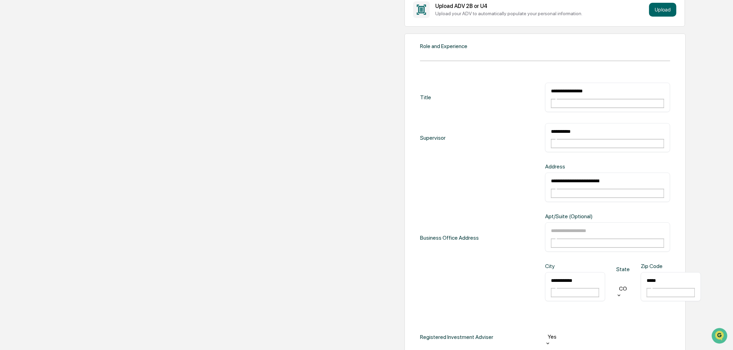
scroll to position [192, 0]
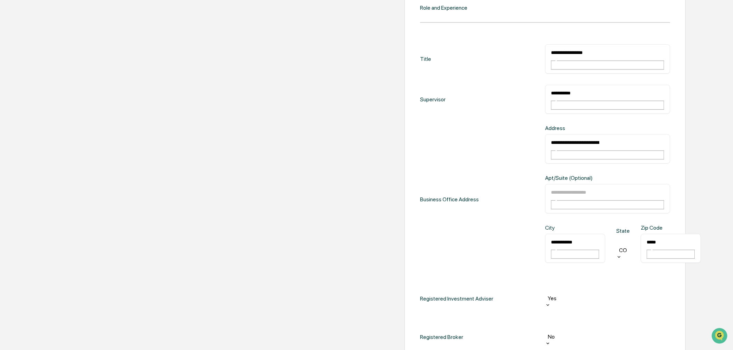
click at [549, 286] on div at bounding box center [608, 290] width 118 height 8
click at [420, 323] on div "Registered Broker No" at bounding box center [545, 336] width 250 height 27
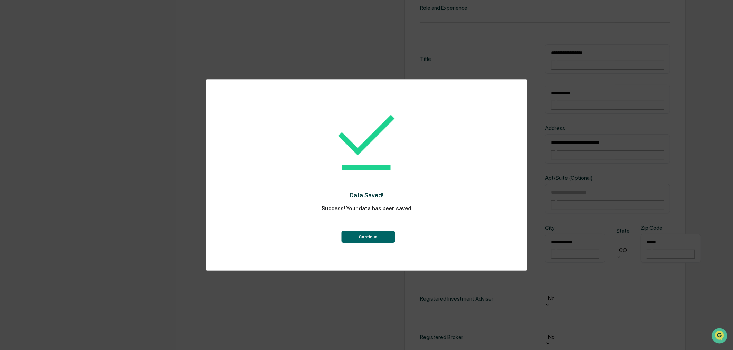
click at [375, 232] on button "Continue" at bounding box center [368, 237] width 54 height 12
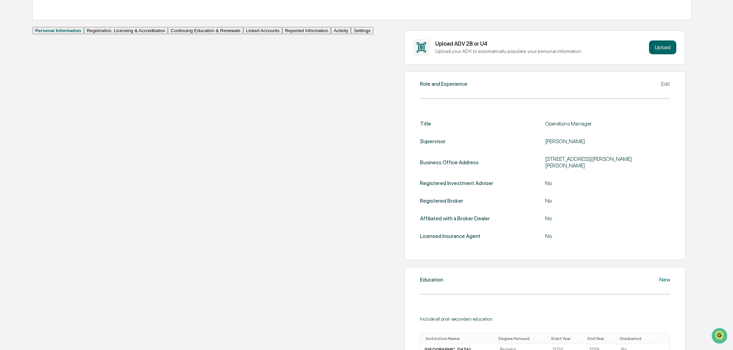
scroll to position [0, 0]
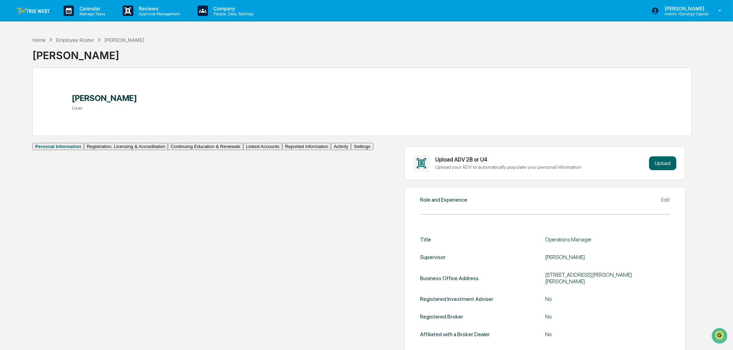
click at [84, 150] on button "Registration, Licensing & Accreditation" at bounding box center [126, 146] width 84 height 7
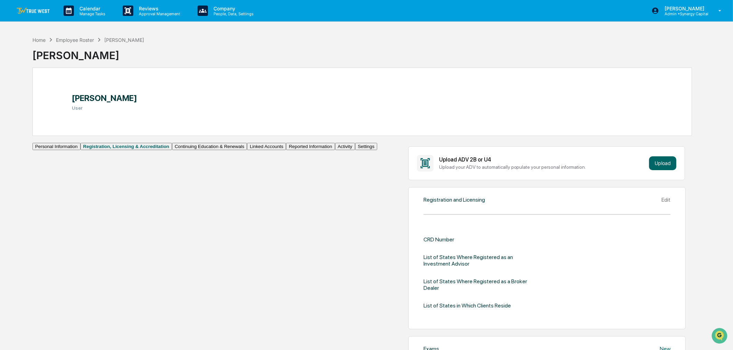
click at [172, 150] on button "Continuing Education & Renewals" at bounding box center [209, 146] width 75 height 7
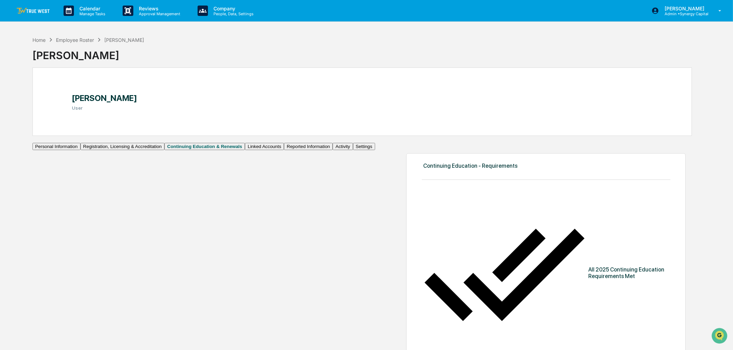
click at [245, 150] on button "Linked Accounts" at bounding box center [264, 146] width 39 height 7
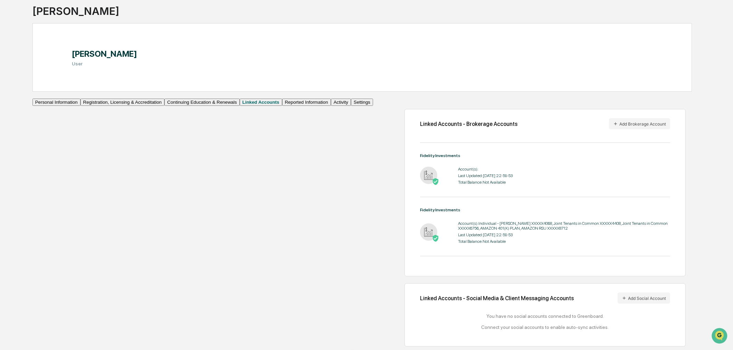
scroll to position [71, 0]
click at [282, 106] on button "Reported Information" at bounding box center [306, 101] width 49 height 7
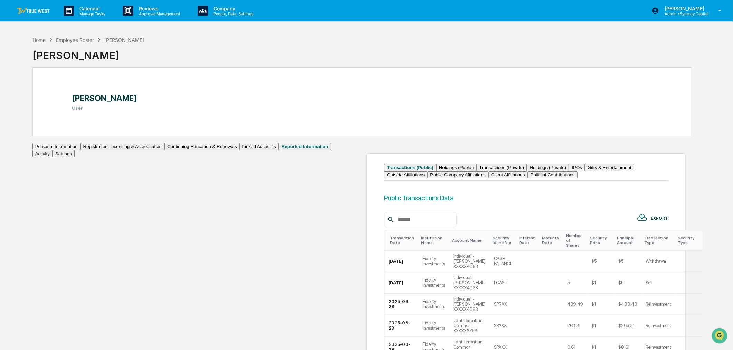
click at [427, 178] on button "Outside Affiliations" at bounding box center [405, 174] width 43 height 7
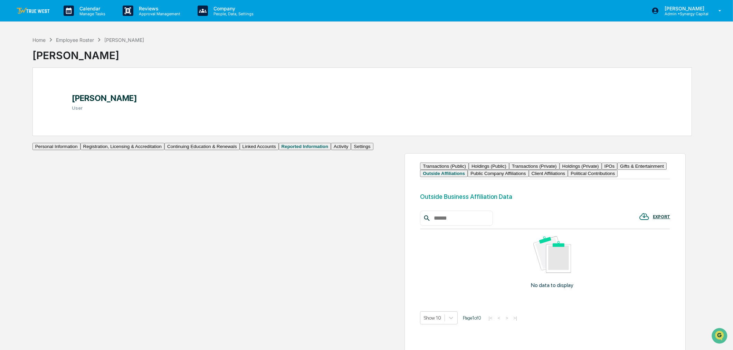
click at [617, 170] on button "Gifts & Entertainment" at bounding box center [641, 165] width 49 height 7
click at [602, 170] on button "IPOs" at bounding box center [610, 165] width 16 height 7
click at [560, 170] on button "Holdings (Private)" at bounding box center [581, 165] width 42 height 7
click at [564, 177] on button "Political Contributions" at bounding box center [589, 173] width 50 height 7
click at [524, 177] on button "Client Affiliations" at bounding box center [543, 173] width 39 height 7
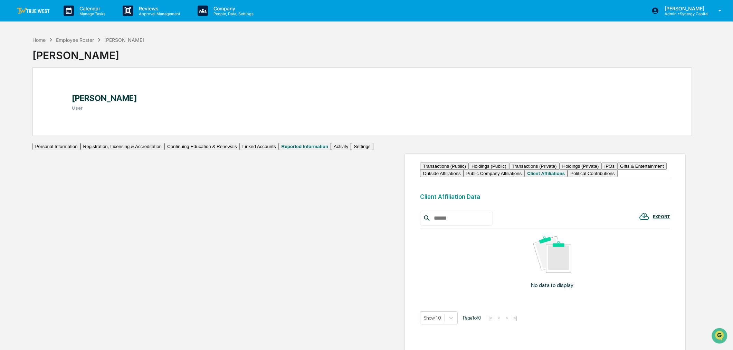
click at [509, 170] on button "Transactions (Private)" at bounding box center [534, 165] width 50 height 7
click at [469, 170] on button "Holdings (Public)" at bounding box center [489, 165] width 40 height 7
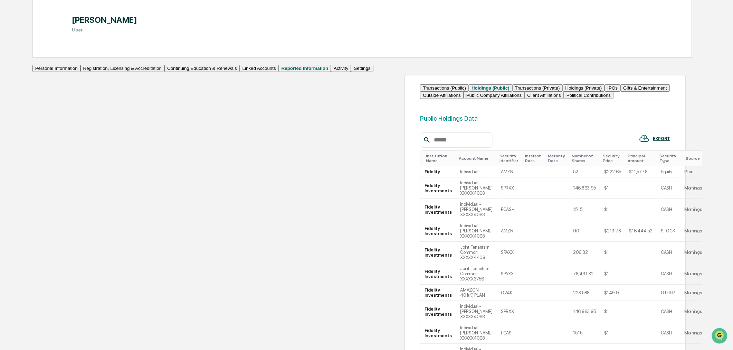
scroll to position [115, 0]
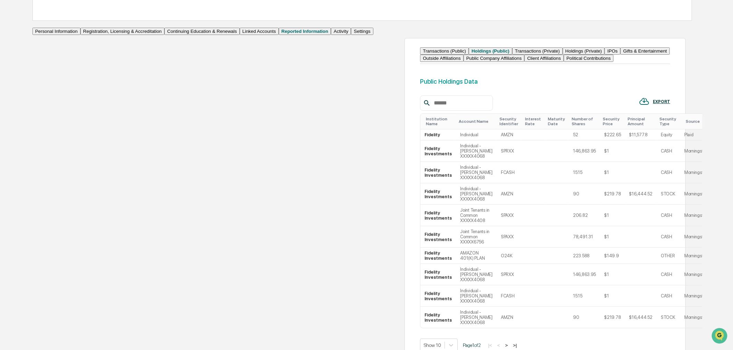
click at [503, 342] on button ">" at bounding box center [506, 345] width 7 height 6
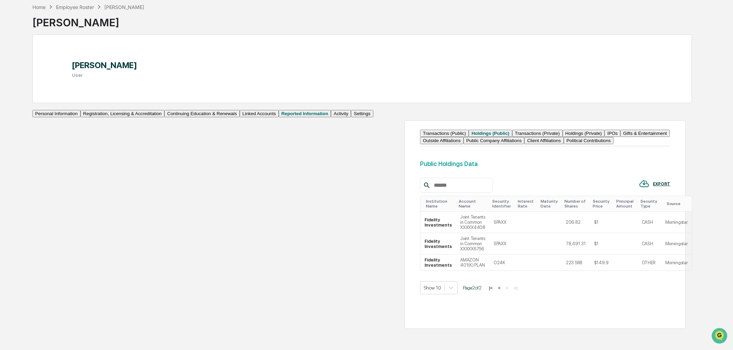
click at [496, 285] on button "<" at bounding box center [499, 288] width 7 height 6
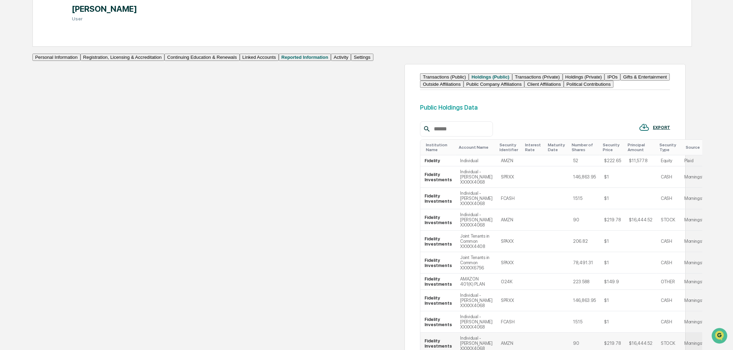
scroll to position [118, 0]
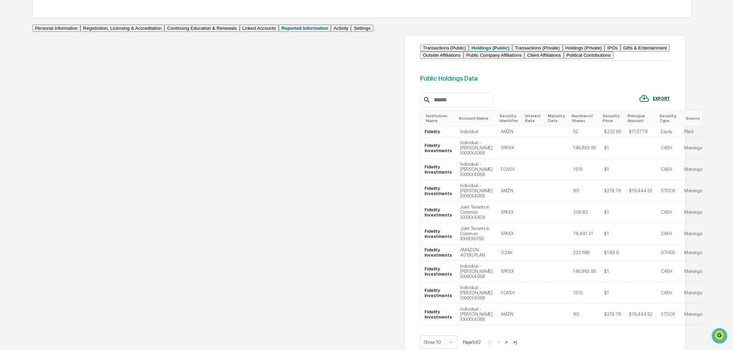
click at [503, 339] on button ">" at bounding box center [506, 342] width 7 height 6
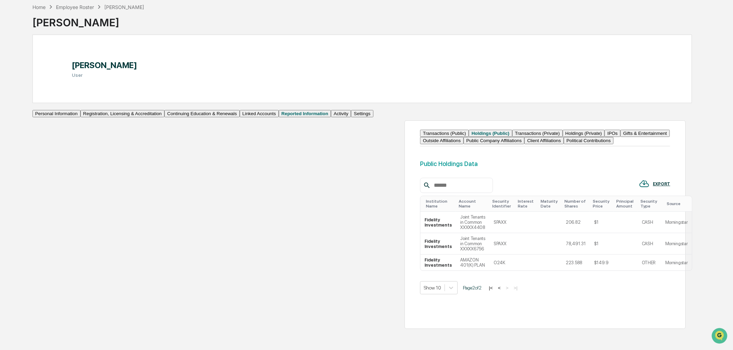
click at [331, 117] on button "Activity" at bounding box center [341, 113] width 20 height 7
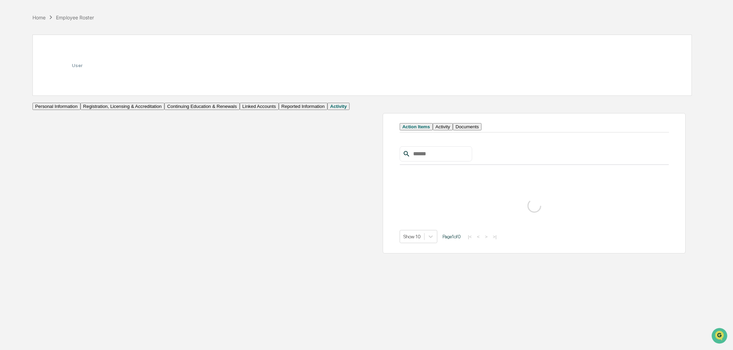
scroll to position [33, 0]
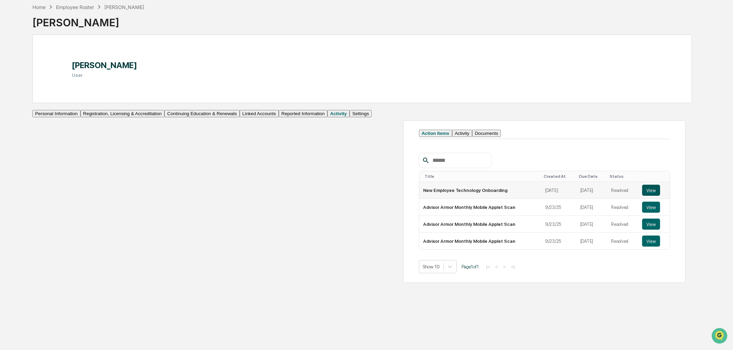
click at [642, 196] on button "View" at bounding box center [651, 189] width 18 height 11
click at [452, 137] on button "Activity" at bounding box center [462, 133] width 20 height 7
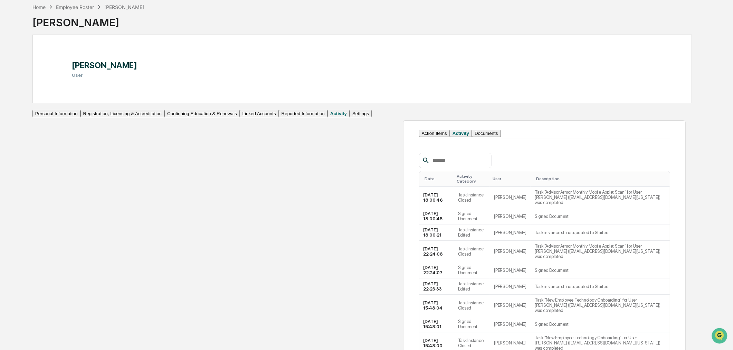
click at [472, 137] on button "Documents" at bounding box center [486, 133] width 29 height 7
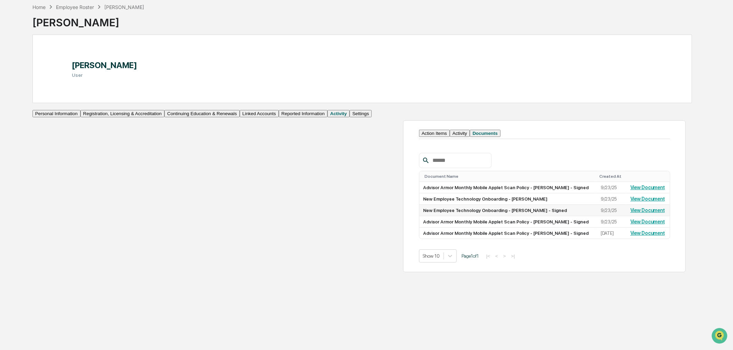
click at [630, 213] on link "View Document" at bounding box center [647, 210] width 35 height 6
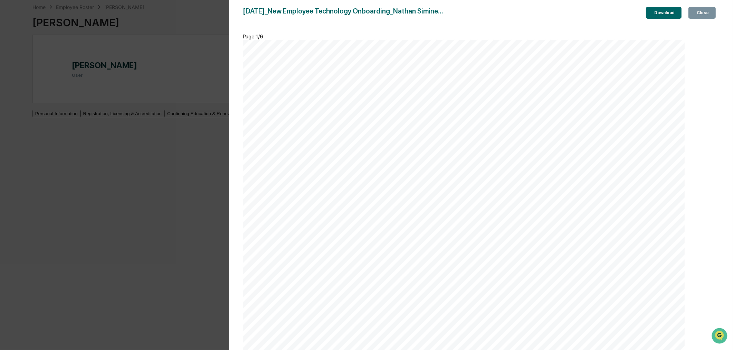
scroll to position [461, 0]
click at [706, 11] on div "Close" at bounding box center [701, 12] width 13 height 5
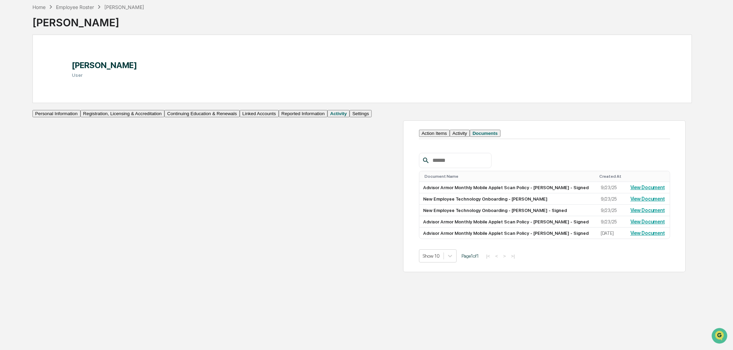
click at [350, 117] on button "Settings" at bounding box center [361, 113] width 22 height 7
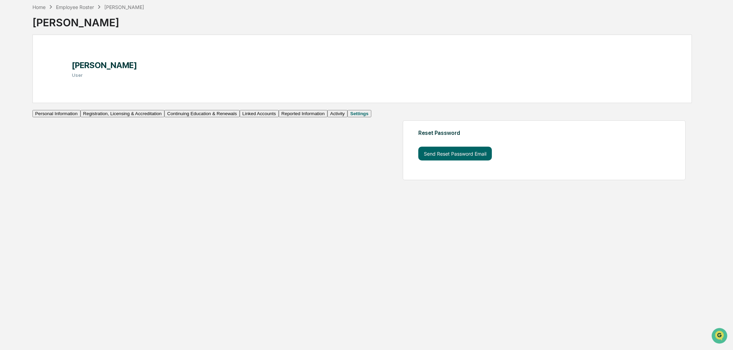
click at [328, 117] on button "Activity" at bounding box center [338, 113] width 20 height 7
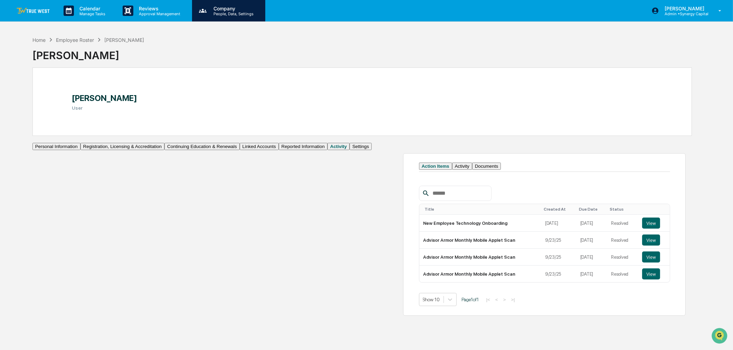
click at [234, 4] on div "Company People, Data, Settings" at bounding box center [228, 10] width 73 height 21
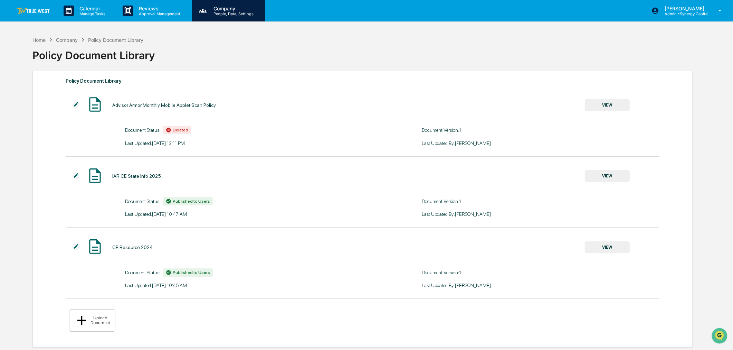
click at [217, 13] on p "People, Data, Settings" at bounding box center [232, 13] width 49 height 5
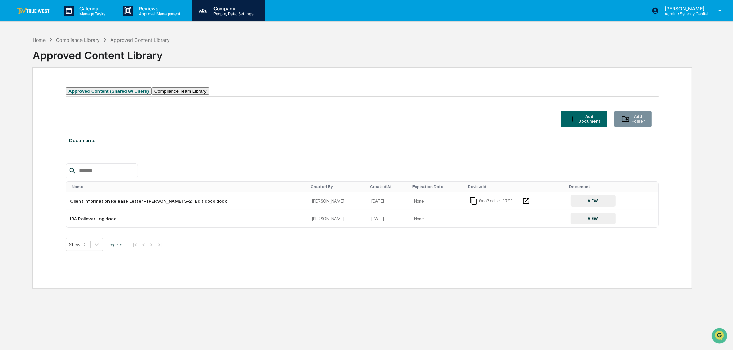
click at [225, 8] on p "Company" at bounding box center [232, 9] width 49 height 6
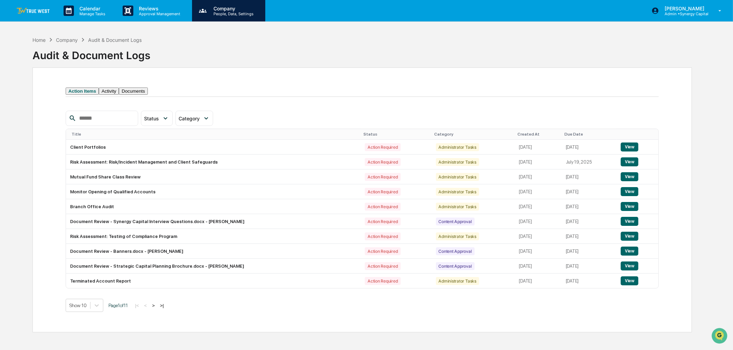
click at [214, 11] on p "People, Data, Settings" at bounding box center [232, 13] width 49 height 5
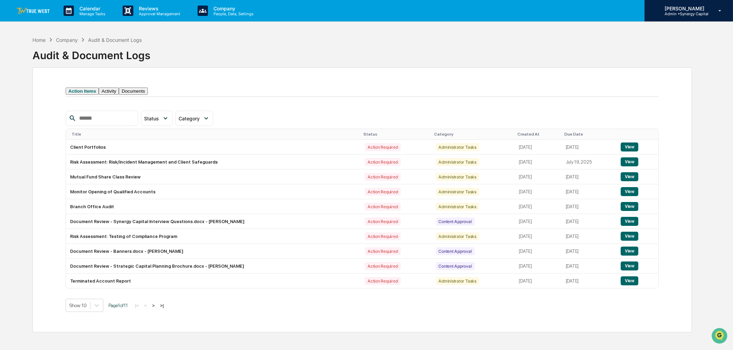
click at [679, 8] on p "[PERSON_NAME]" at bounding box center [683, 9] width 49 height 6
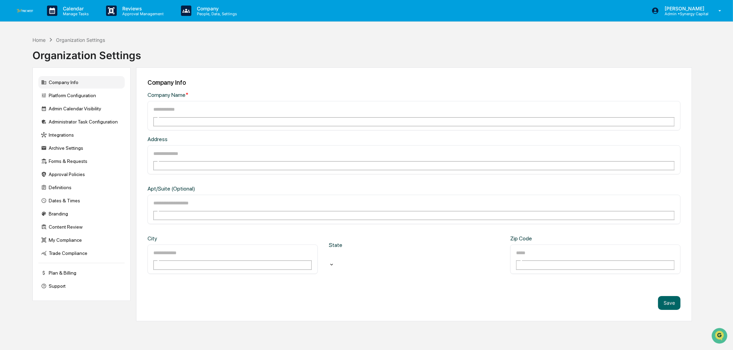
type input "**********"
type input "*****"
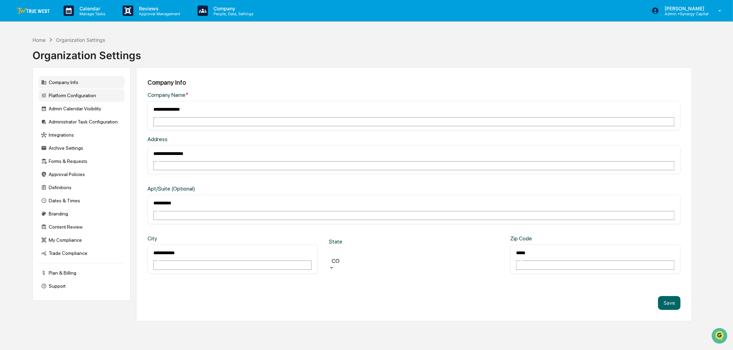
click at [85, 95] on div "Platform Configuration" at bounding box center [81, 95] width 86 height 12
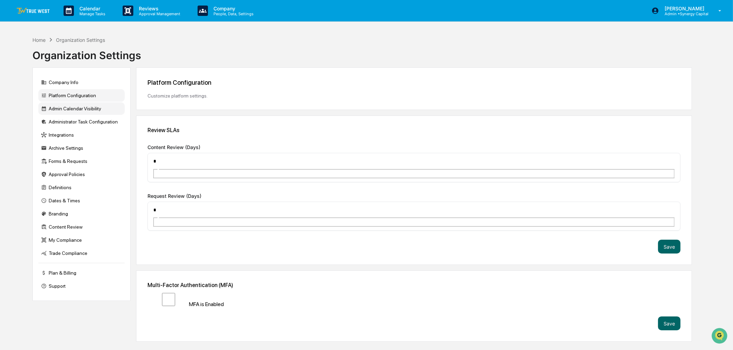
click at [87, 108] on div "Admin Calendar Visibility" at bounding box center [81, 108] width 86 height 12
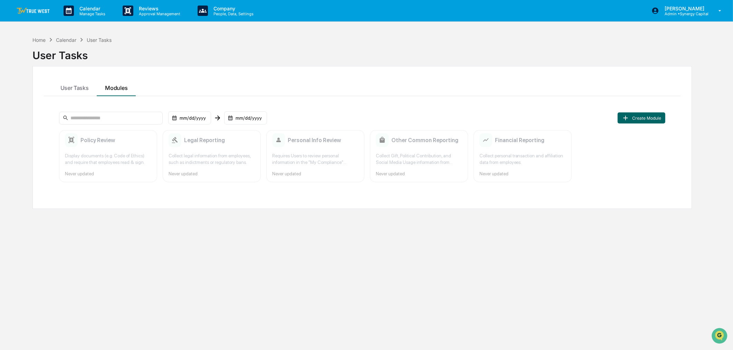
click at [39, 8] on img at bounding box center [33, 11] width 33 height 7
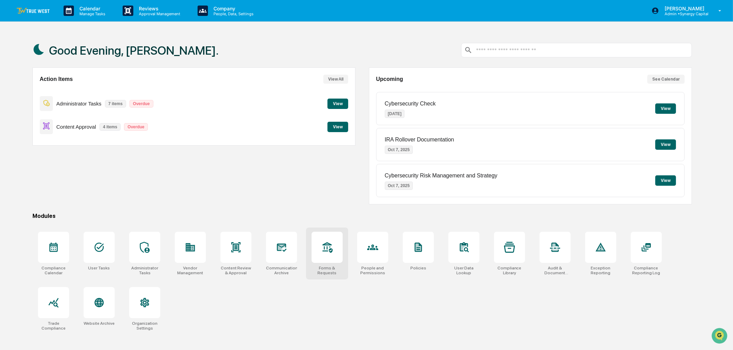
click at [323, 255] on div at bounding box center [327, 246] width 31 height 31
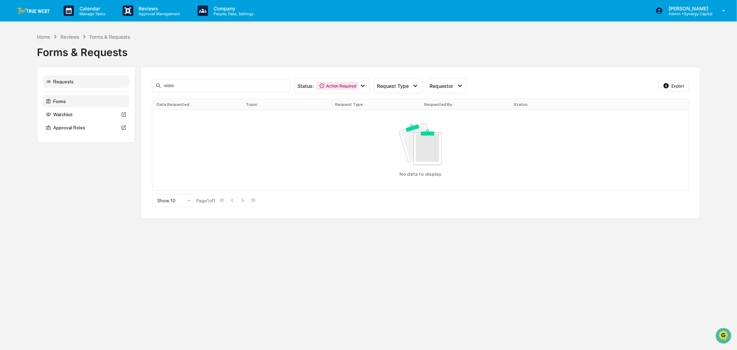
click at [72, 102] on div "Forms" at bounding box center [86, 101] width 86 height 12
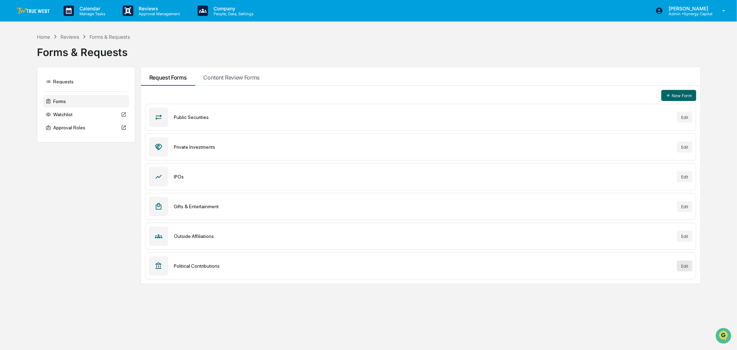
click at [687, 265] on button "Edit" at bounding box center [685, 265] width 16 height 11
click at [74, 82] on div "Requests" at bounding box center [86, 81] width 86 height 12
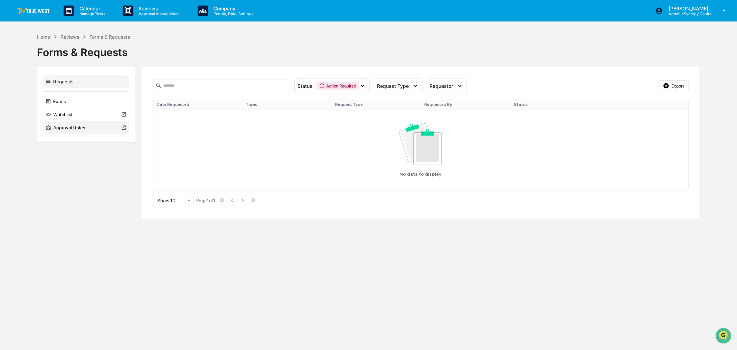
click at [79, 132] on div "Approval Roles" at bounding box center [86, 127] width 86 height 12
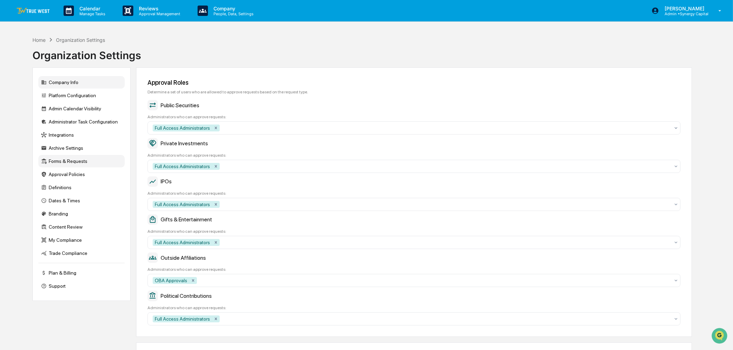
click at [73, 79] on div "Company Info" at bounding box center [81, 82] width 86 height 12
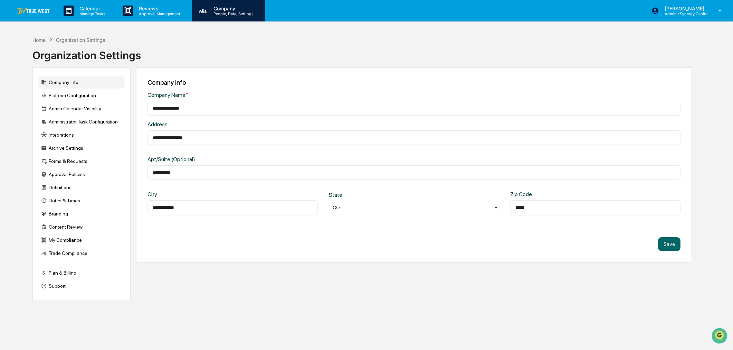
click at [235, 9] on p "Company" at bounding box center [232, 9] width 49 height 6
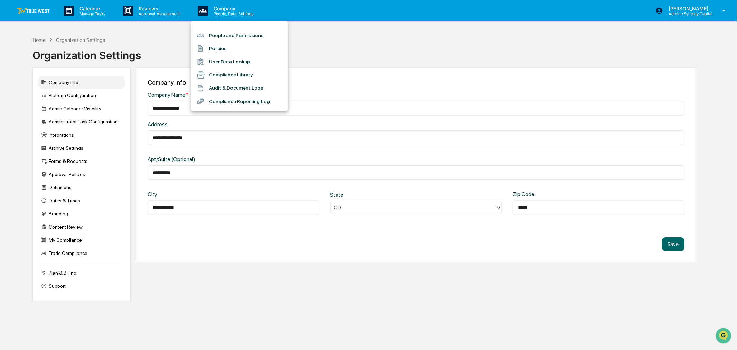
click at [82, 8] on div at bounding box center [368, 175] width 737 height 350
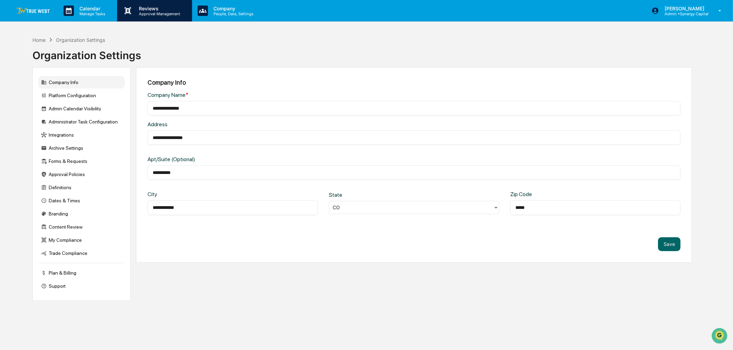
click at [150, 5] on div "Reviews Approval Management" at bounding box center [154, 10] width 75 height 21
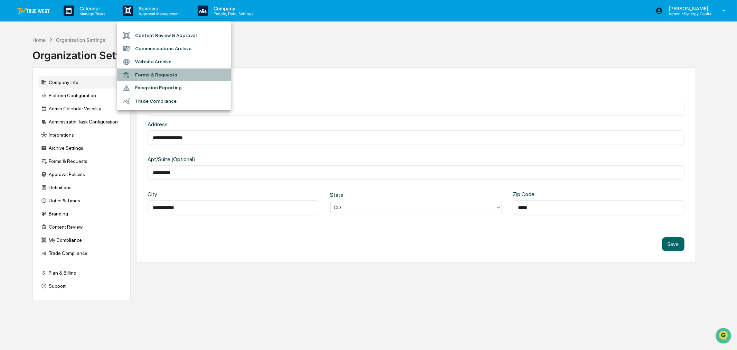
click at [175, 70] on li "Forms & Requests" at bounding box center [174, 74] width 114 height 13
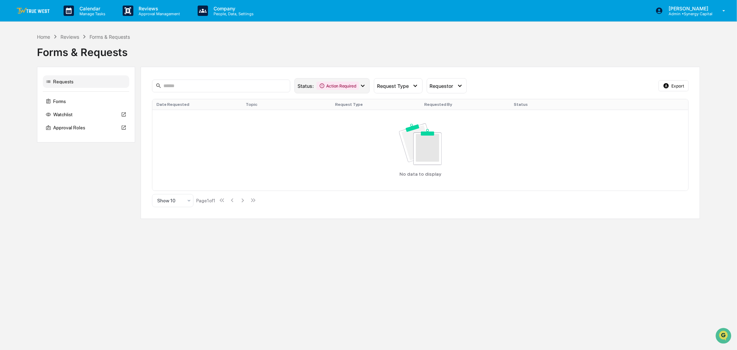
click at [323, 84] on icon at bounding box center [322, 86] width 4 height 4
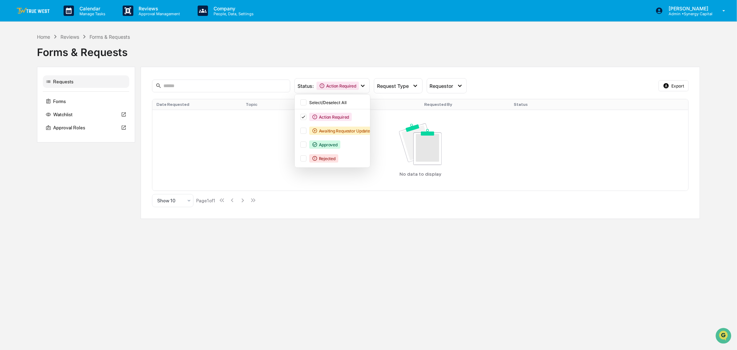
click at [319, 54] on div "Forms & Requests" at bounding box center [368, 49] width 663 height 18
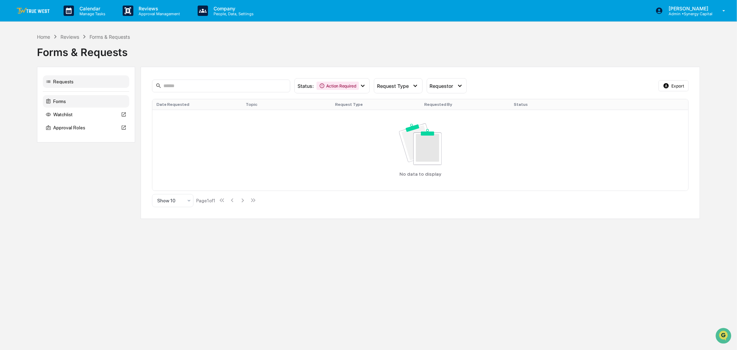
click at [91, 99] on div "Forms" at bounding box center [86, 101] width 86 height 12
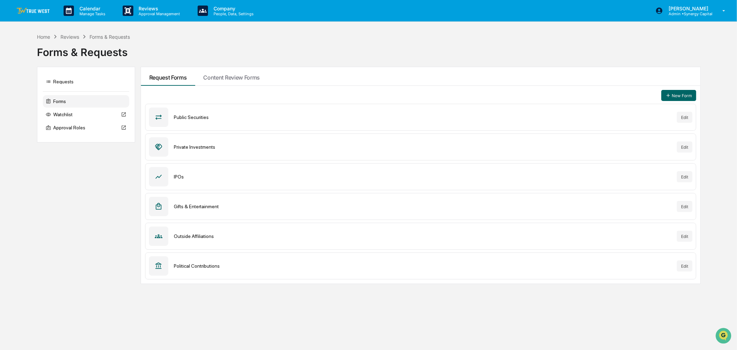
click at [505, 146] on div "Private Investments" at bounding box center [423, 147] width 498 height 6
click at [193, 151] on div "Private Investments Edit" at bounding box center [420, 146] width 551 height 27
click at [240, 11] on p "People, Data, Settings" at bounding box center [232, 13] width 49 height 5
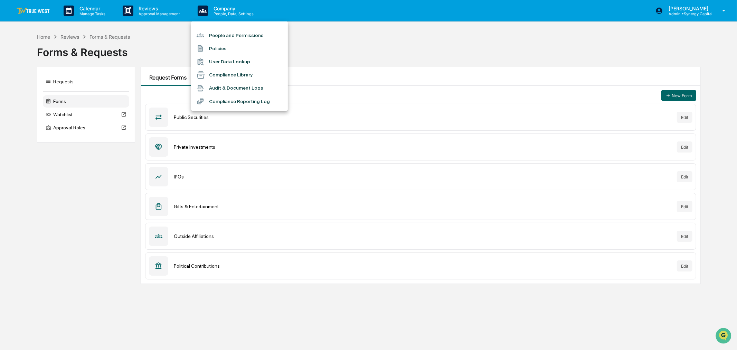
click at [229, 34] on li "People and Permissions" at bounding box center [239, 35] width 97 height 13
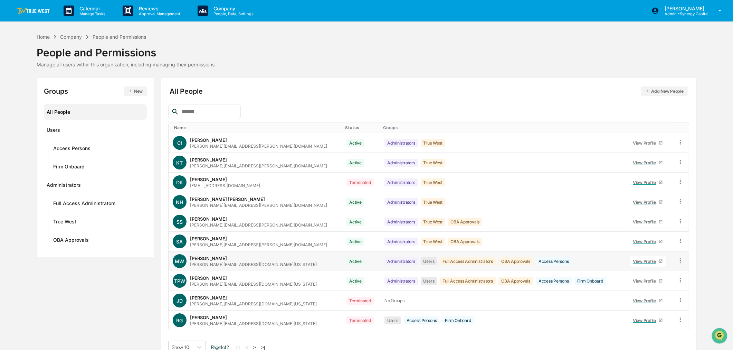
click at [243, 262] on div "mike@synergy-colorado.com" at bounding box center [253, 264] width 127 height 5
click at [635, 261] on div "View Profile" at bounding box center [646, 260] width 26 height 5
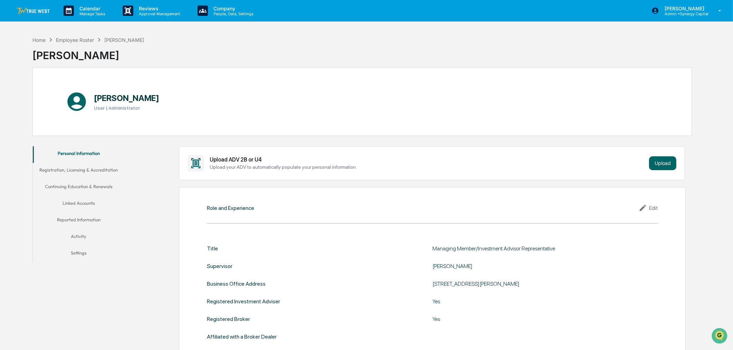
click at [87, 236] on button "Activity" at bounding box center [79, 237] width 92 height 17
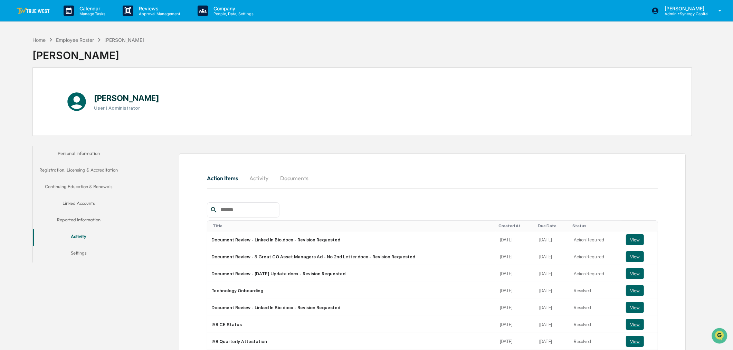
click at [76, 201] on button "Linked Accounts" at bounding box center [79, 204] width 92 height 17
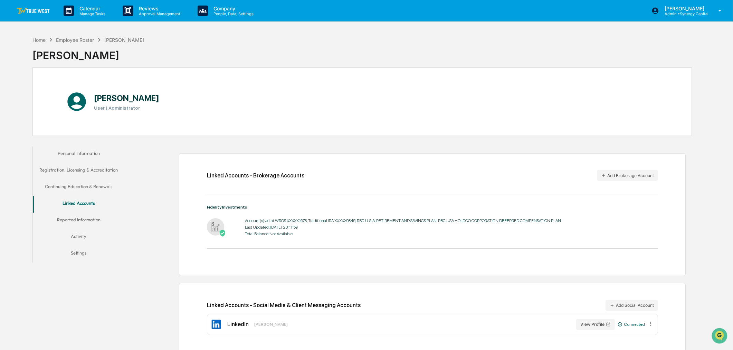
scroll to position [33, 0]
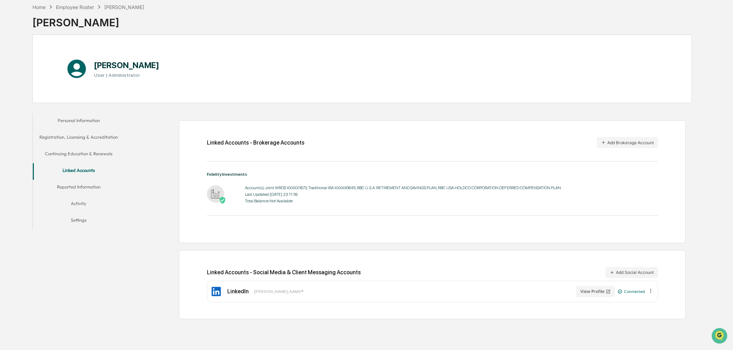
click at [316, 114] on div "Linked Accounts - Brokerage Accounts Add Brokerage Account Fidelity Investments…" at bounding box center [410, 216] width 564 height 212
